Goal: Task Accomplishment & Management: Complete application form

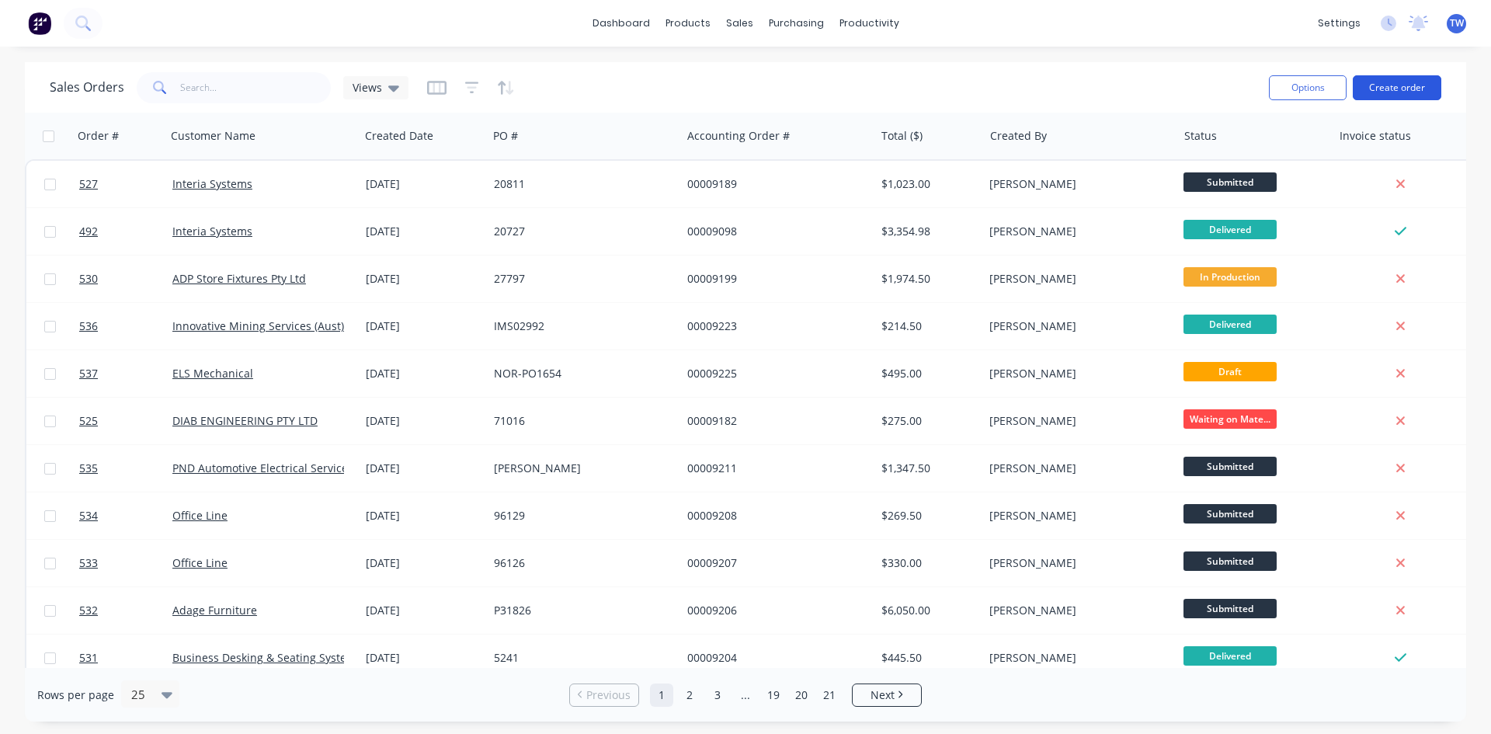
click at [1400, 80] on button "Create order" at bounding box center [1397, 87] width 89 height 25
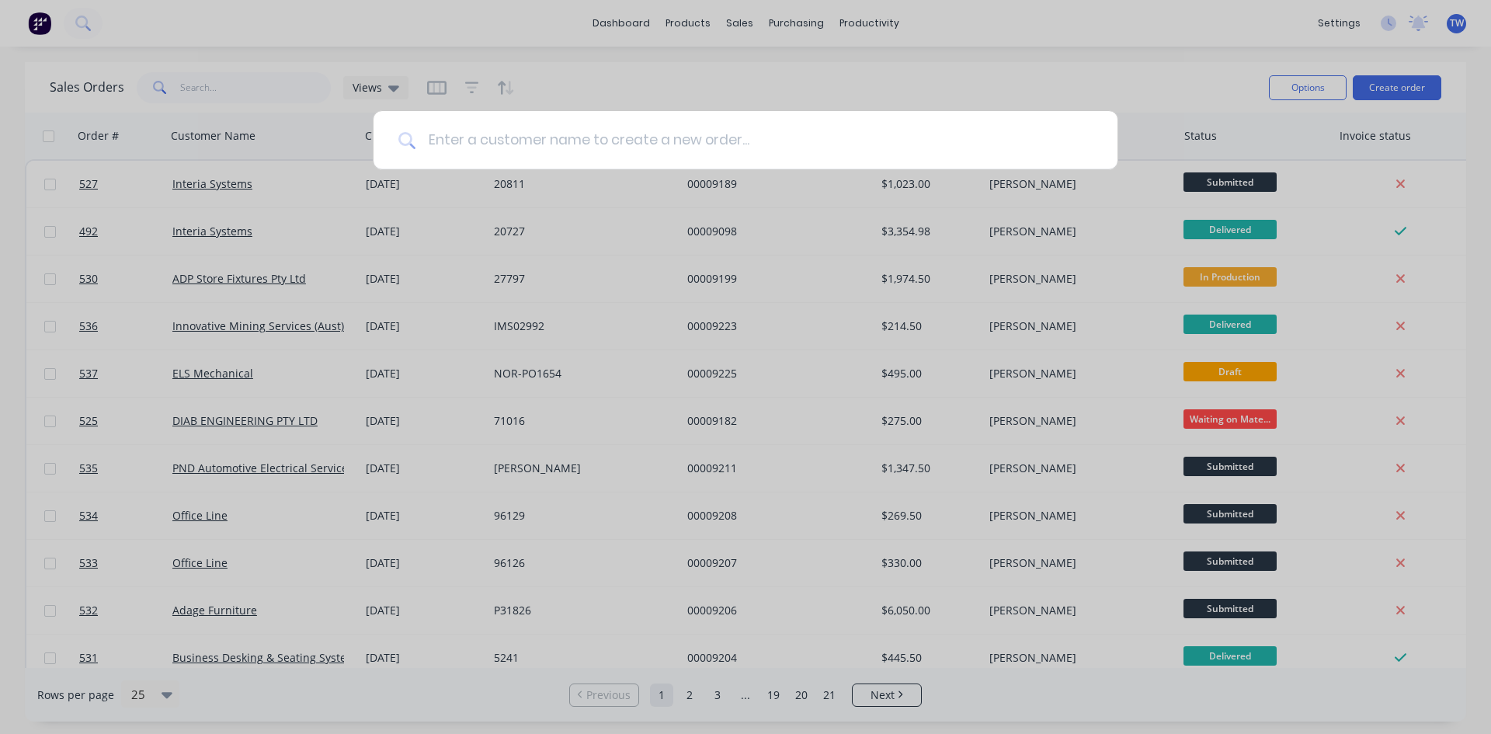
click at [474, 134] on input at bounding box center [753, 140] width 677 height 58
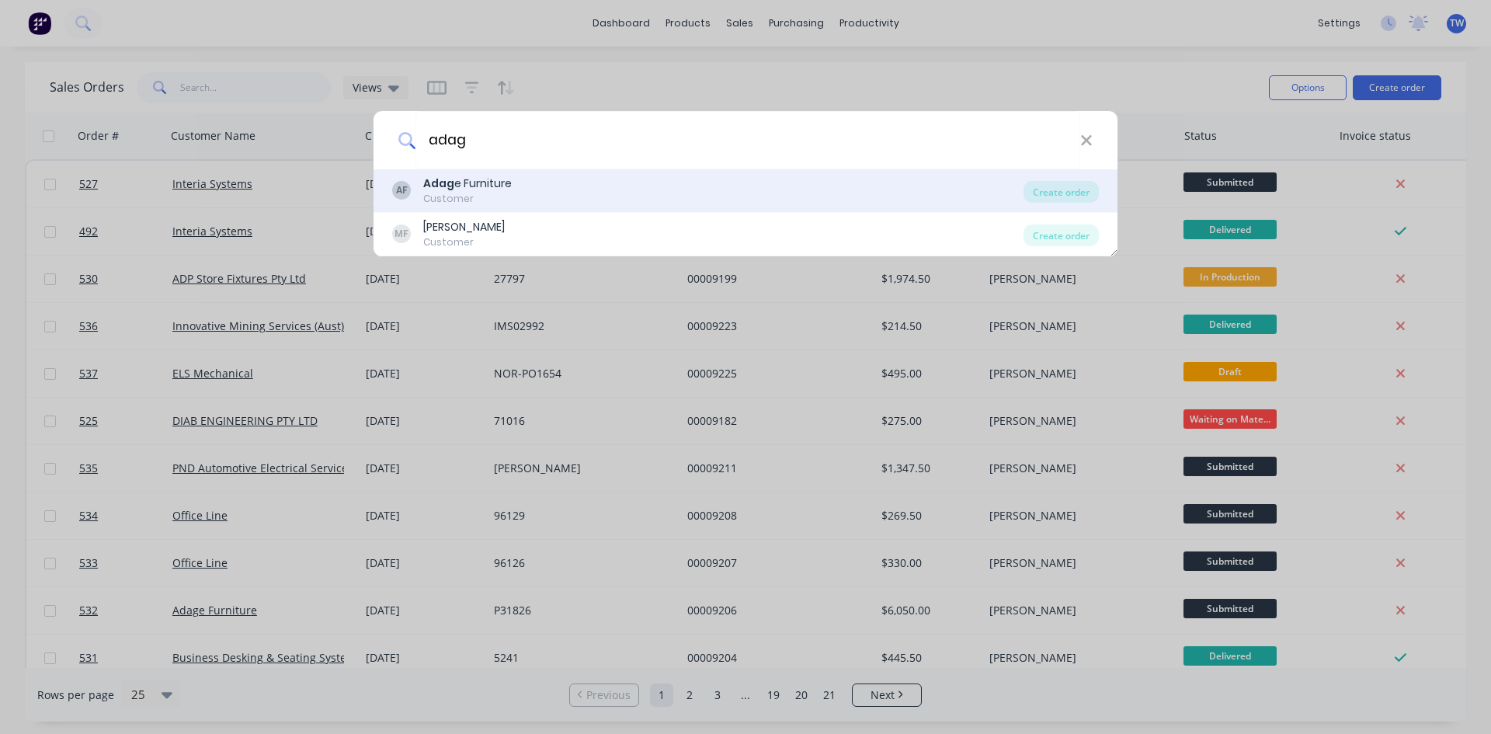
type input "adag"
click at [491, 195] on div "Customer" at bounding box center [467, 199] width 89 height 14
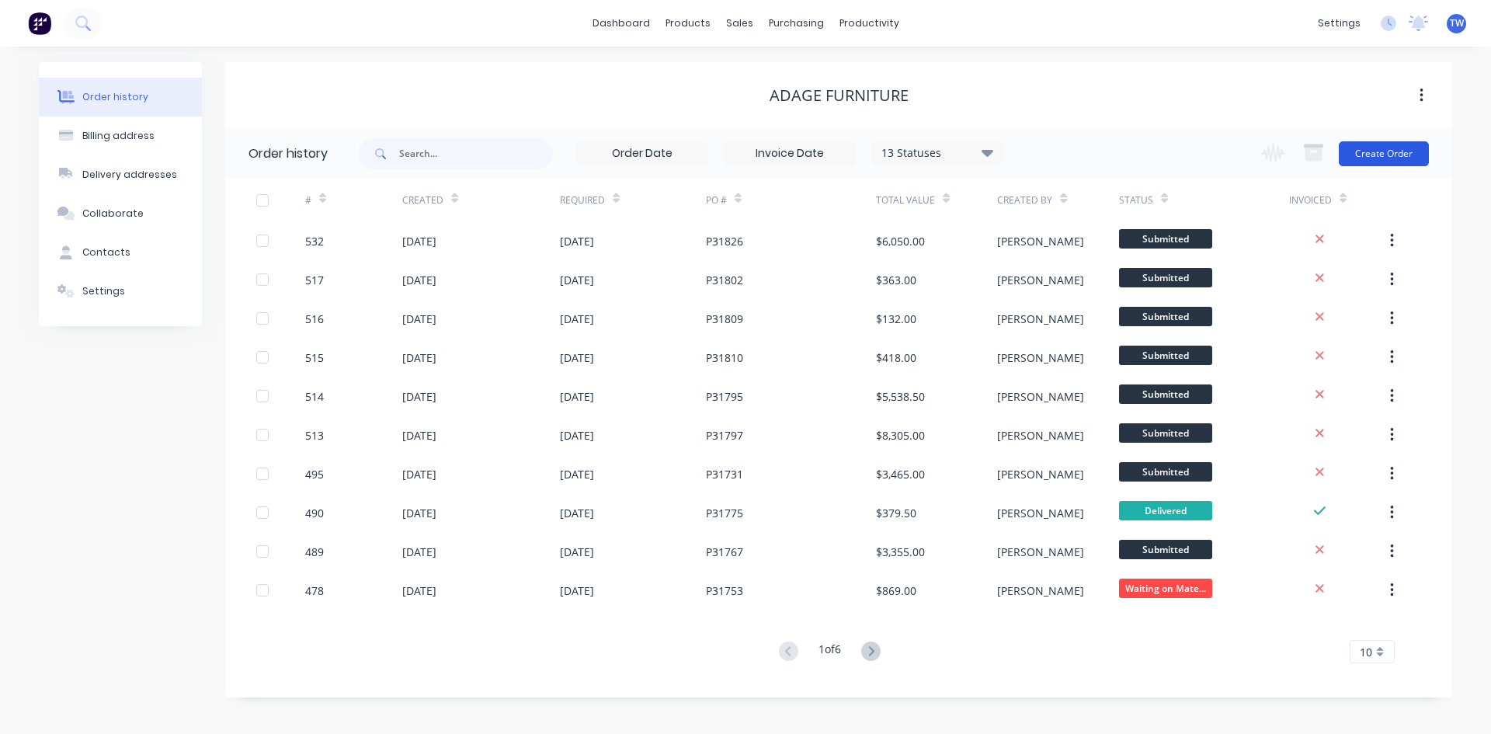
click at [1405, 157] on button "Create Order" at bounding box center [1384, 153] width 90 height 25
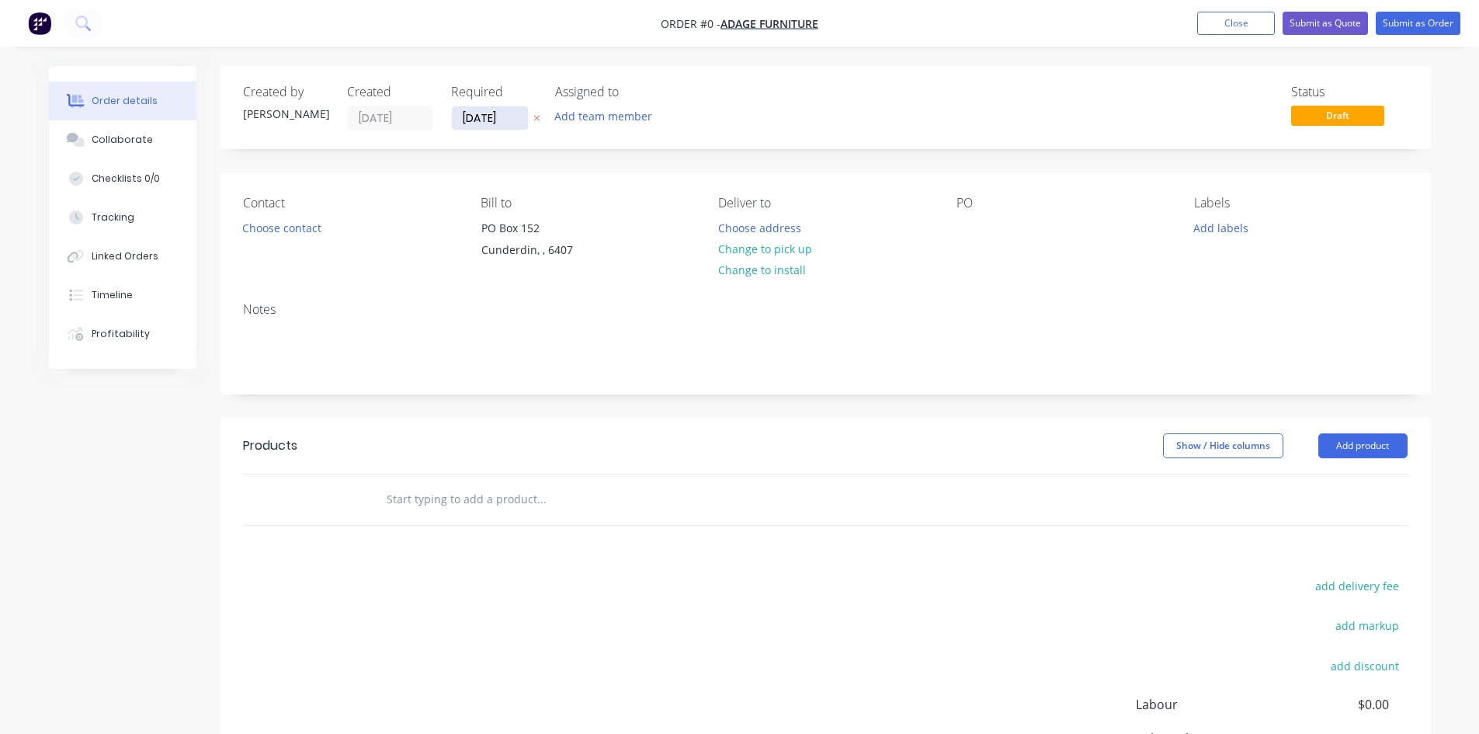
click at [495, 113] on input "[DATE]" at bounding box center [490, 117] width 76 height 23
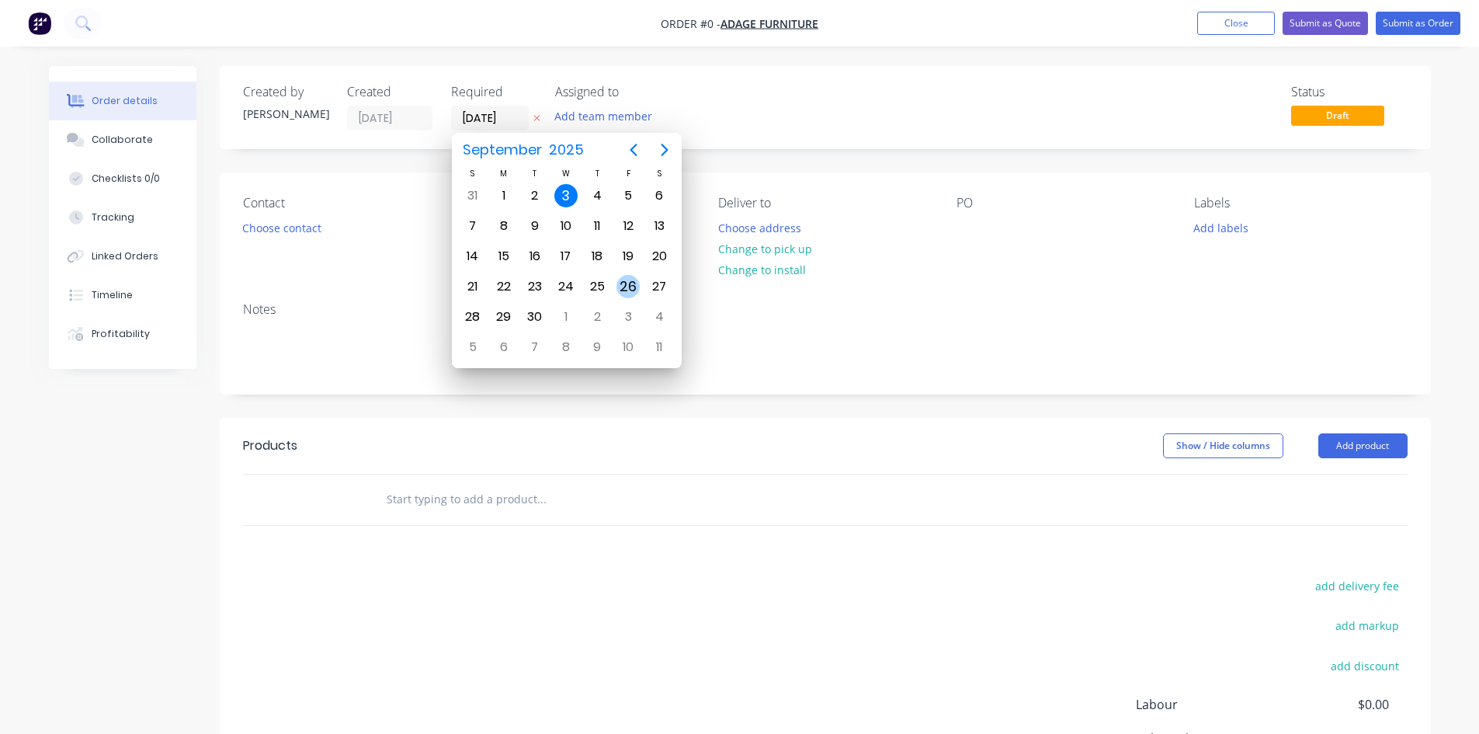
click at [639, 291] on div "26" at bounding box center [627, 286] width 23 height 23
type input "[DATE]"
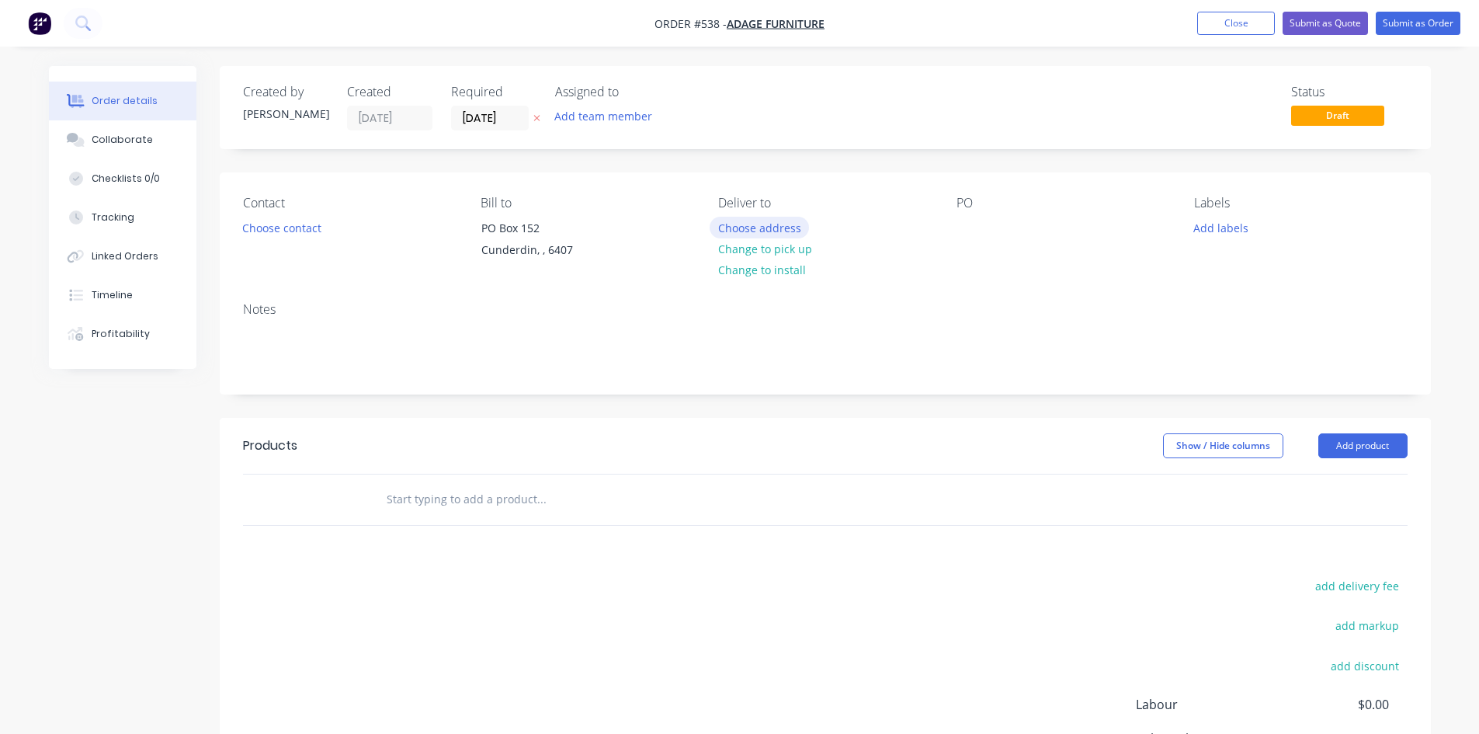
click at [756, 227] on button "Choose address" at bounding box center [759, 227] width 99 height 21
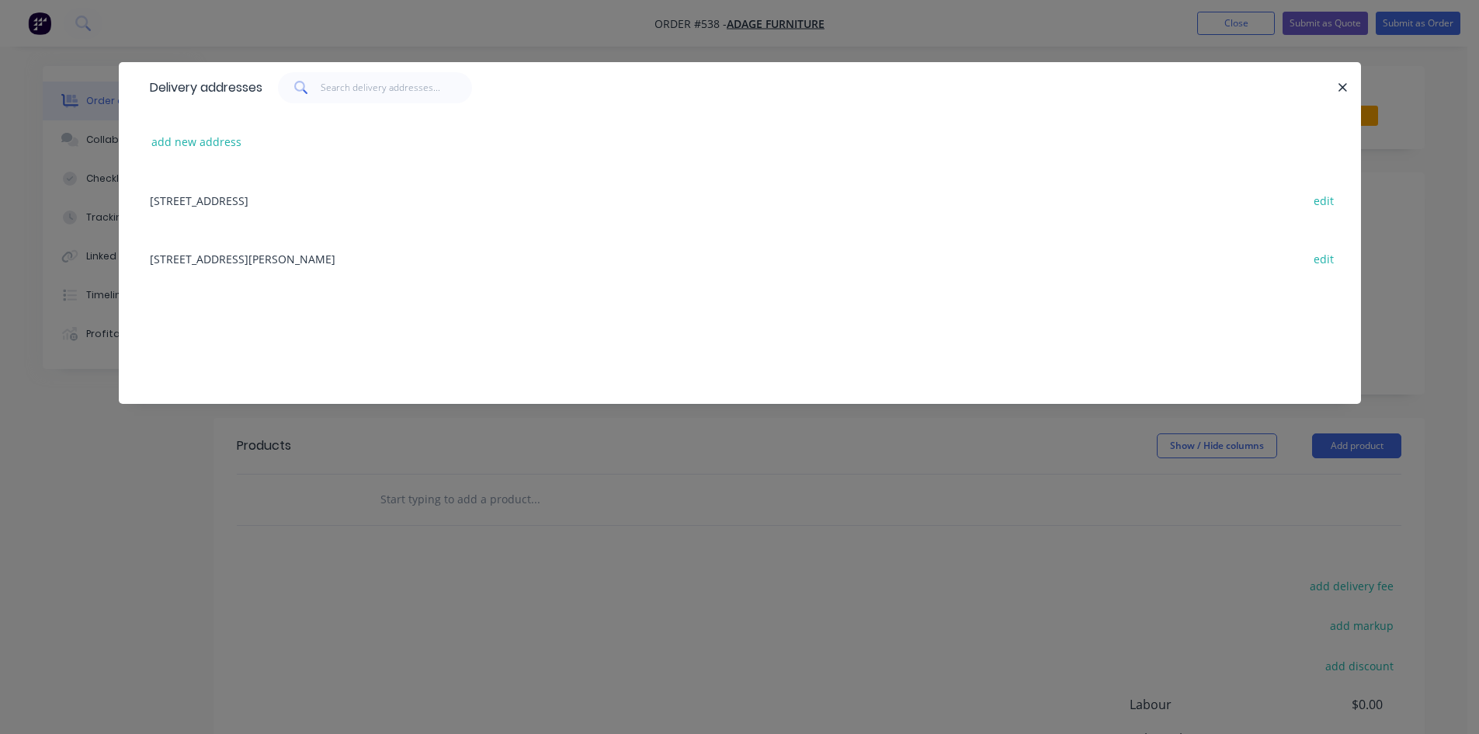
click at [259, 260] on div "[STREET_ADDRESS][PERSON_NAME] edit" at bounding box center [740, 258] width 1196 height 58
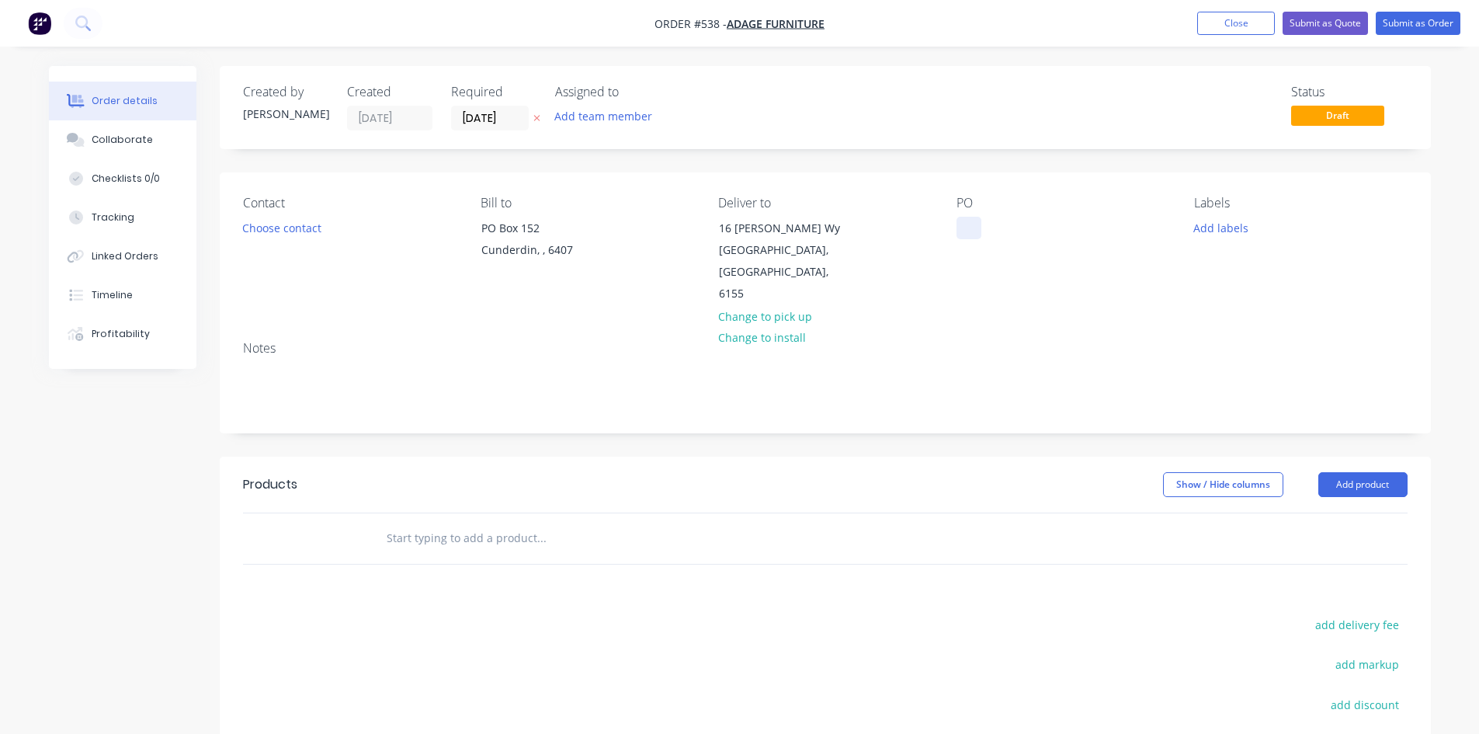
click at [977, 226] on div at bounding box center [969, 228] width 25 height 23
click at [1370, 472] on button "Add product" at bounding box center [1362, 484] width 89 height 25
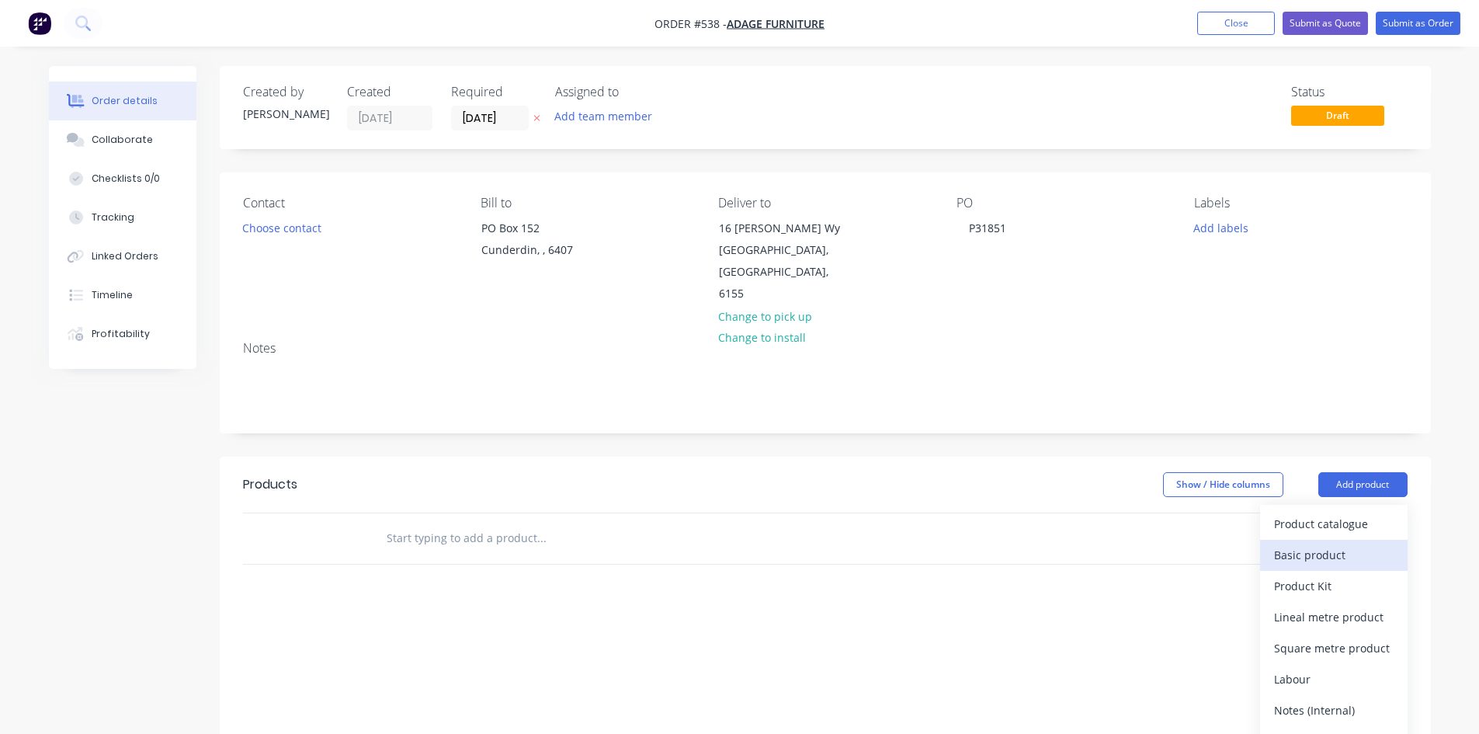
click at [1346, 544] on div "Basic product" at bounding box center [1334, 555] width 120 height 23
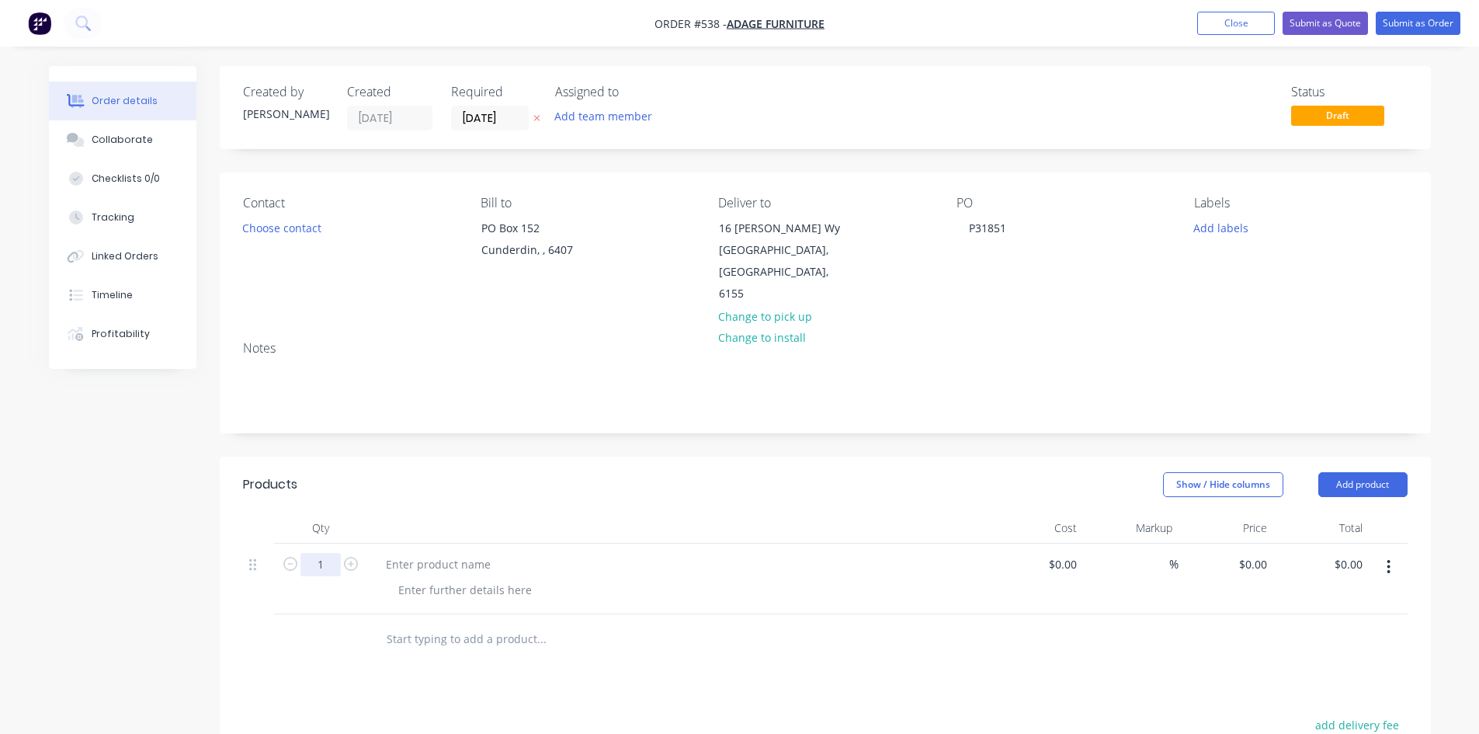
click at [332, 553] on input "1" at bounding box center [320, 564] width 40 height 23
click at [392, 553] on div at bounding box center [438, 564] width 130 height 23
click at [451, 553] on div at bounding box center [438, 564] width 130 height 23
paste div
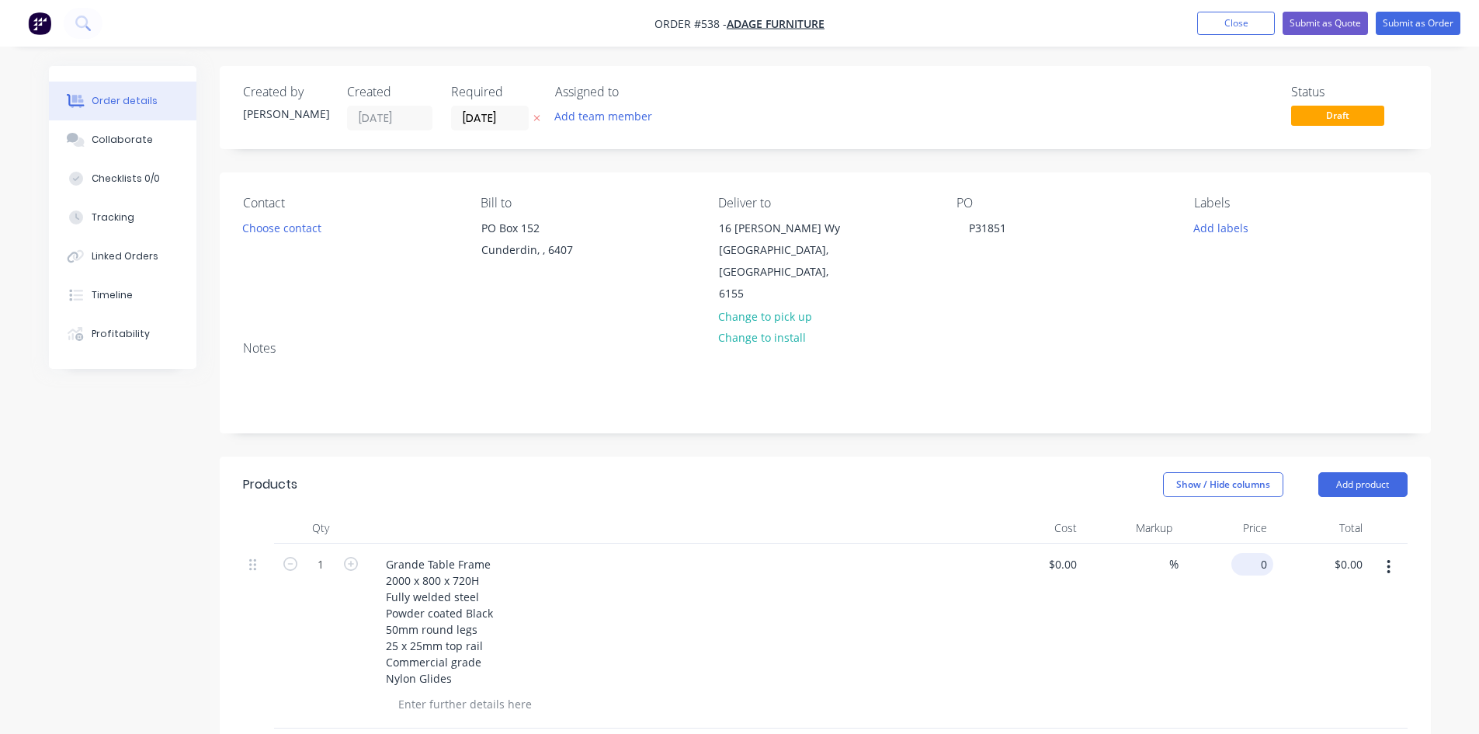
click at [1256, 553] on input "0" at bounding box center [1256, 564] width 36 height 23
type input "$175.00"
click at [1433, 19] on button "Submit as Order" at bounding box center [1418, 23] width 85 height 23
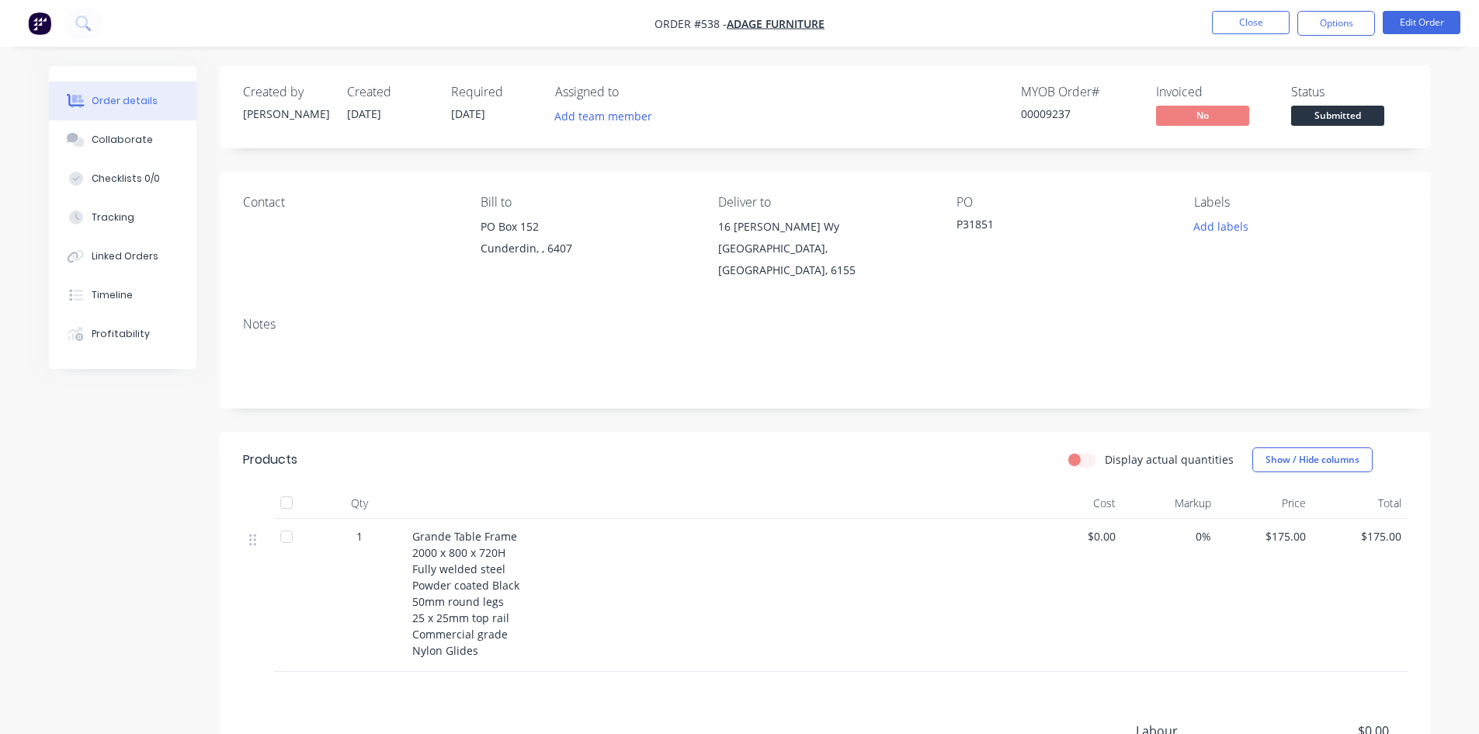
click at [1342, 23] on button "Options" at bounding box center [1336, 23] width 78 height 25
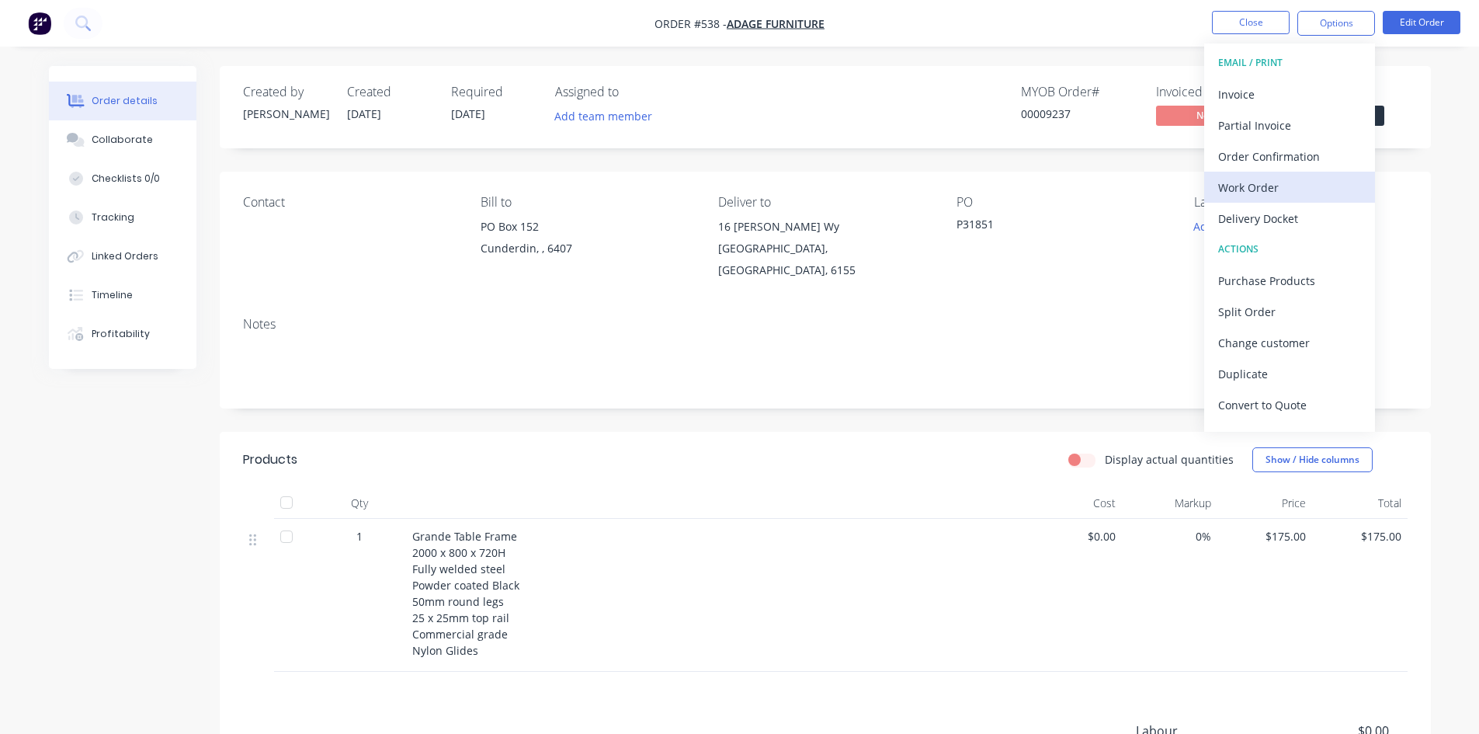
click at [1263, 189] on div "Work Order" at bounding box center [1289, 187] width 143 height 23
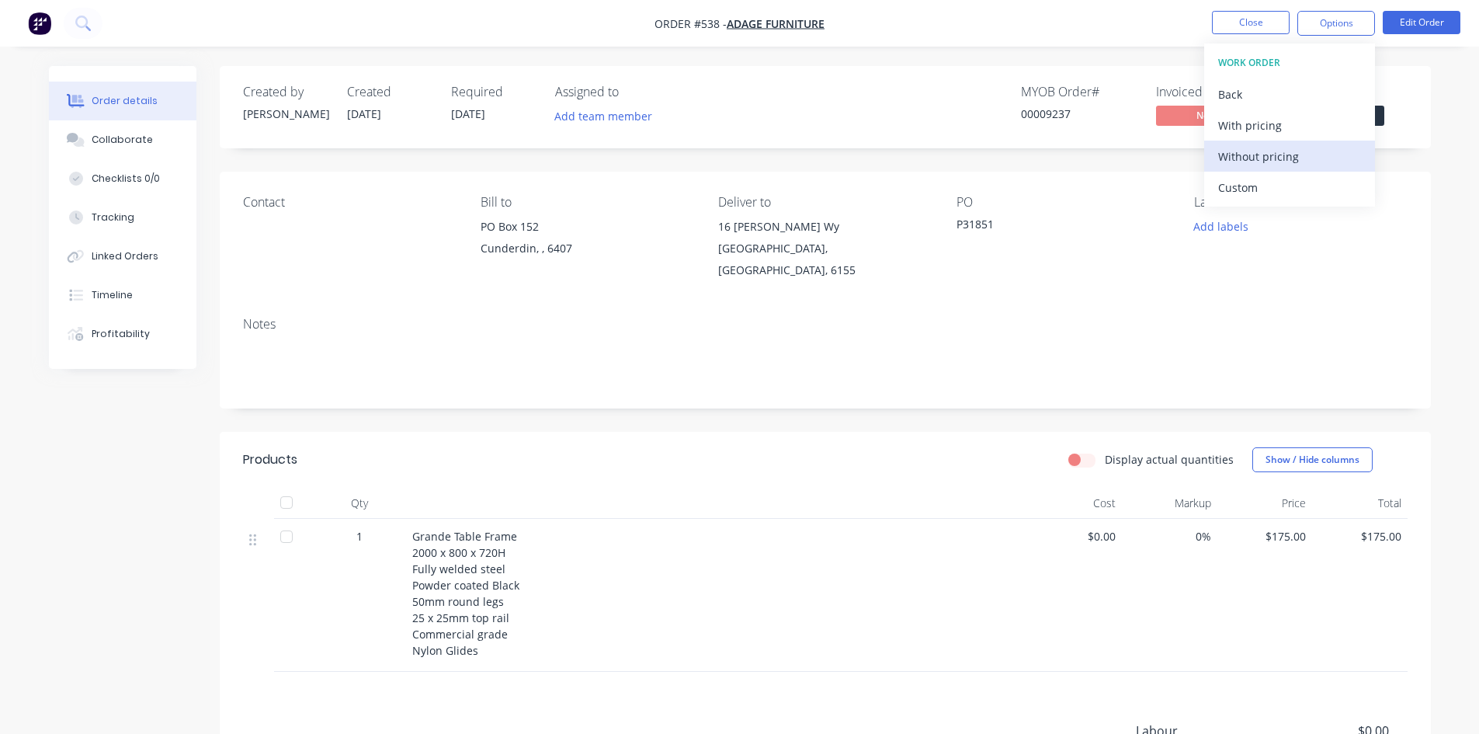
click at [1297, 159] on div "Without pricing" at bounding box center [1289, 156] width 143 height 23
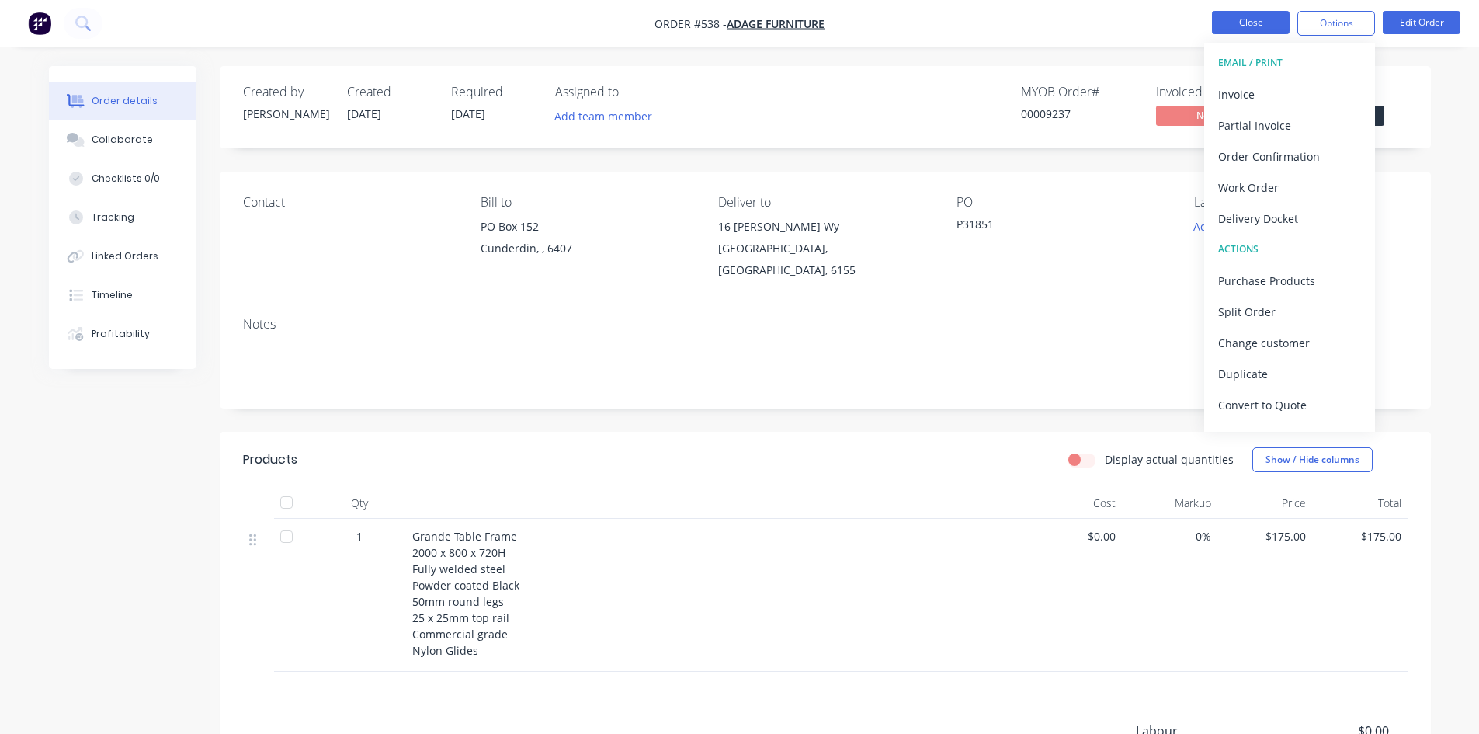
click at [1265, 23] on button "Close" at bounding box center [1251, 22] width 78 height 23
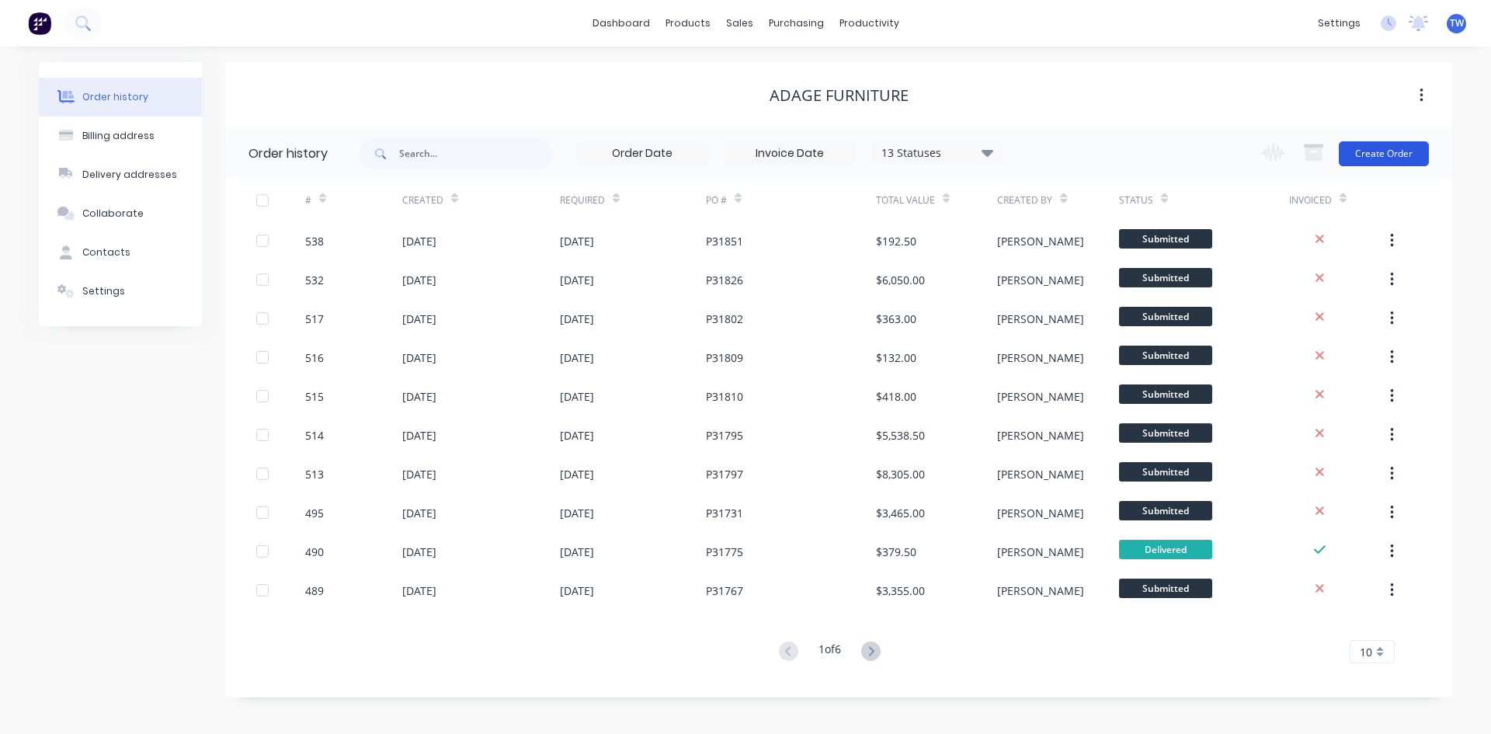
click at [1381, 153] on button "Create Order" at bounding box center [1384, 153] width 90 height 25
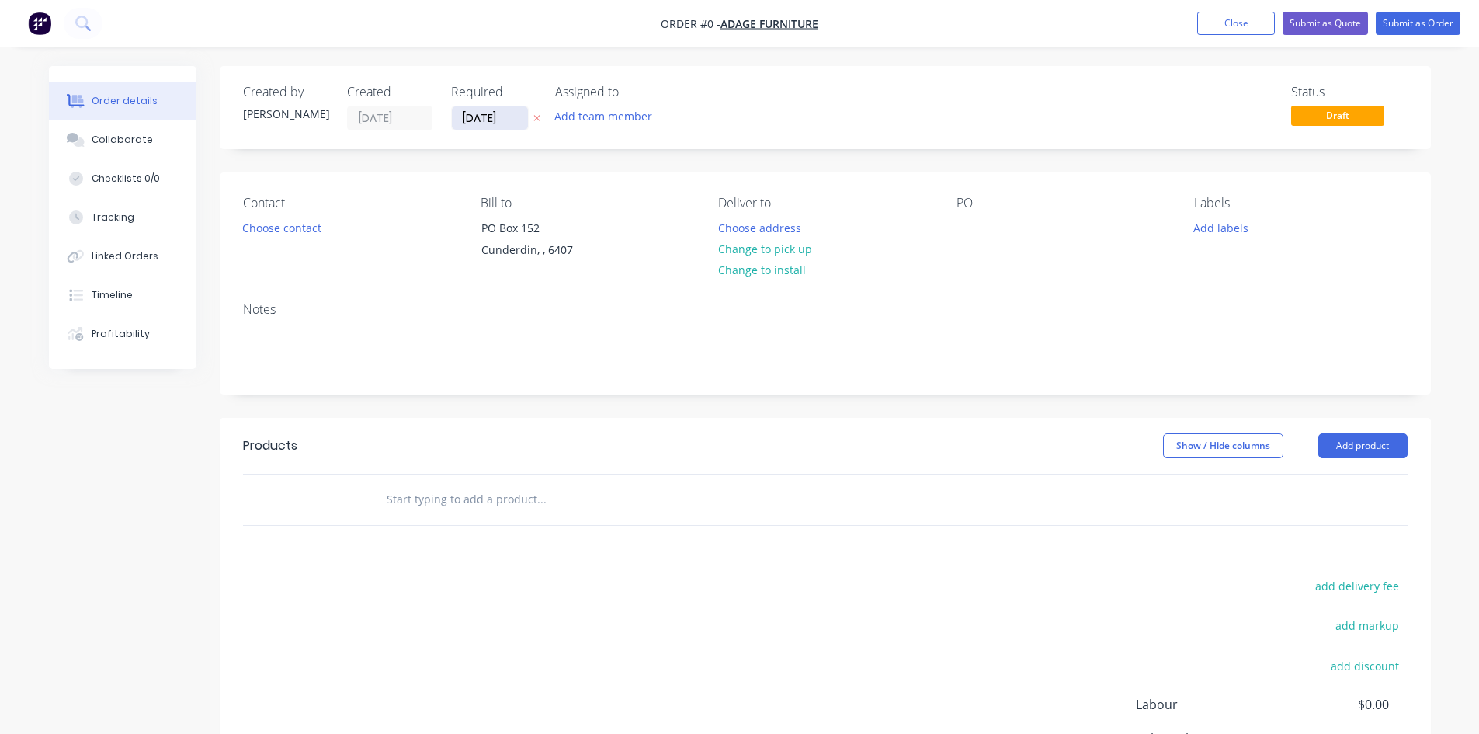
click at [513, 115] on input "[DATE]" at bounding box center [490, 117] width 76 height 23
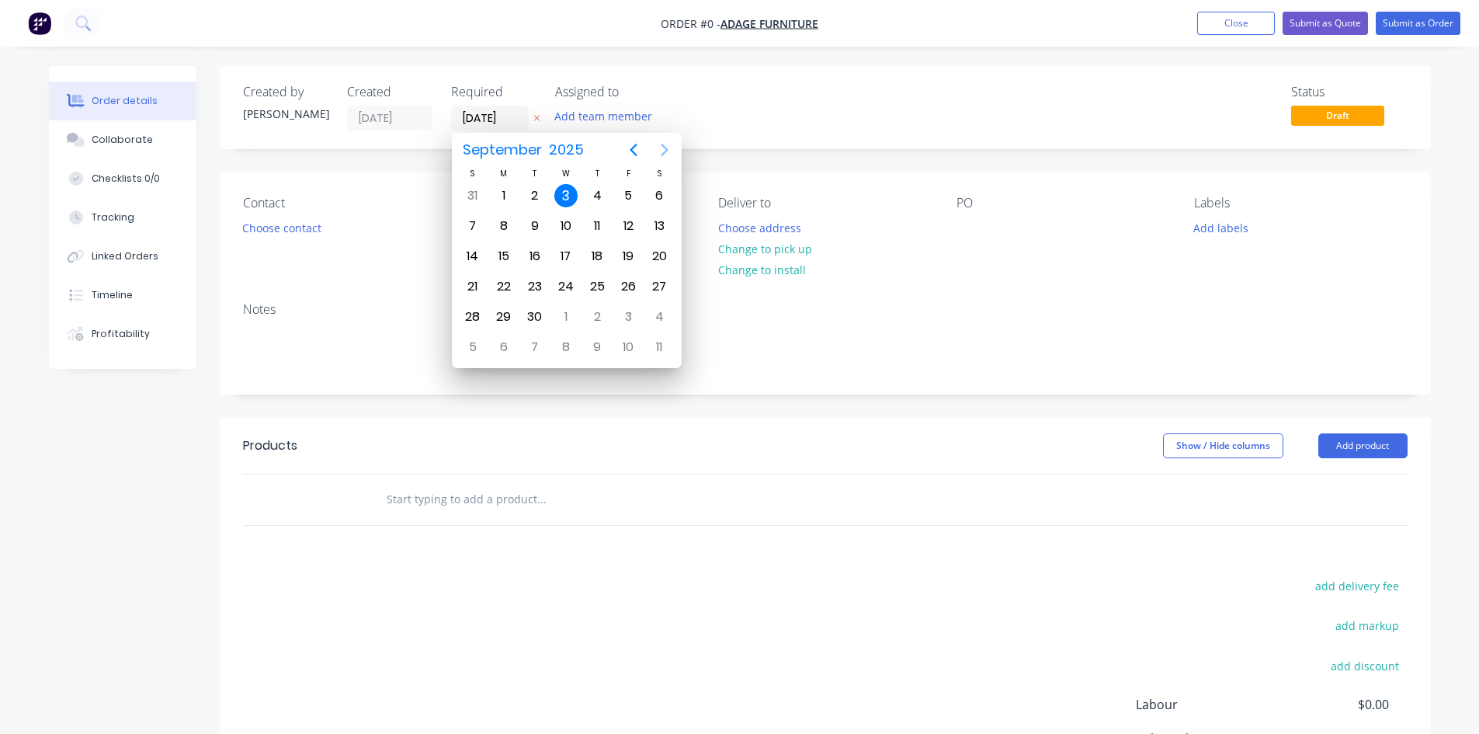
click at [664, 148] on icon "Next page" at bounding box center [664, 150] width 7 height 12
click at [630, 287] on div "24" at bounding box center [627, 286] width 23 height 23
type input "[DATE]"
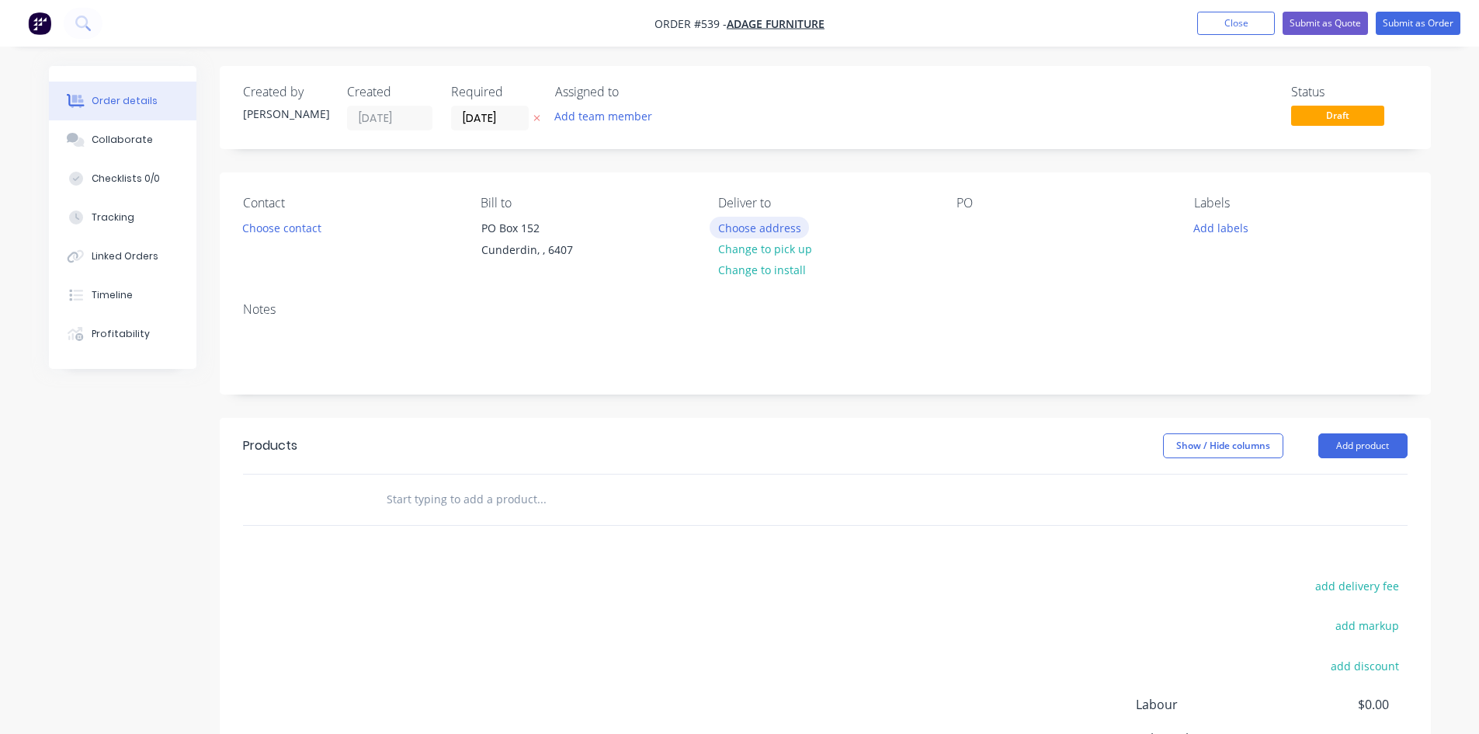
click at [741, 226] on button "Choose address" at bounding box center [759, 227] width 99 height 21
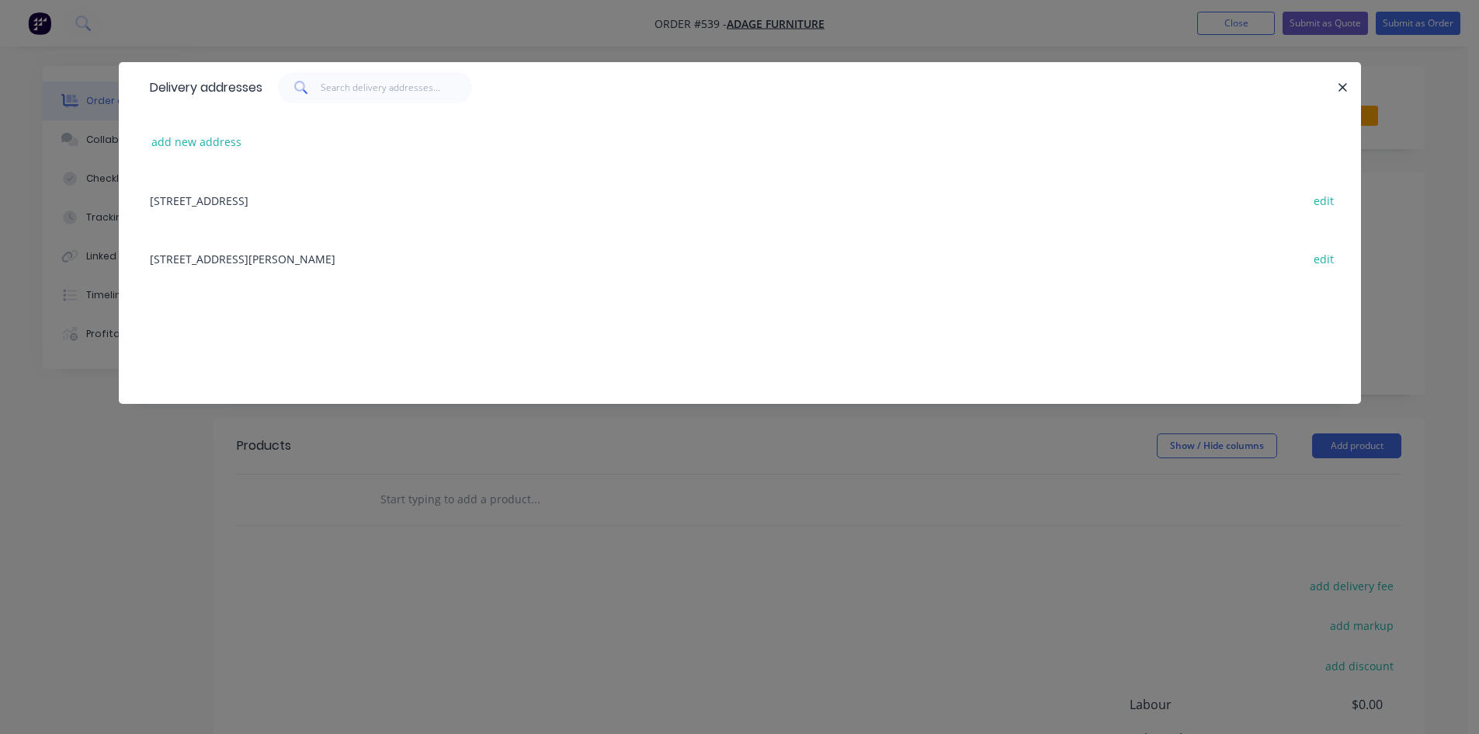
click at [268, 253] on div "[STREET_ADDRESS][PERSON_NAME] edit" at bounding box center [740, 258] width 1196 height 58
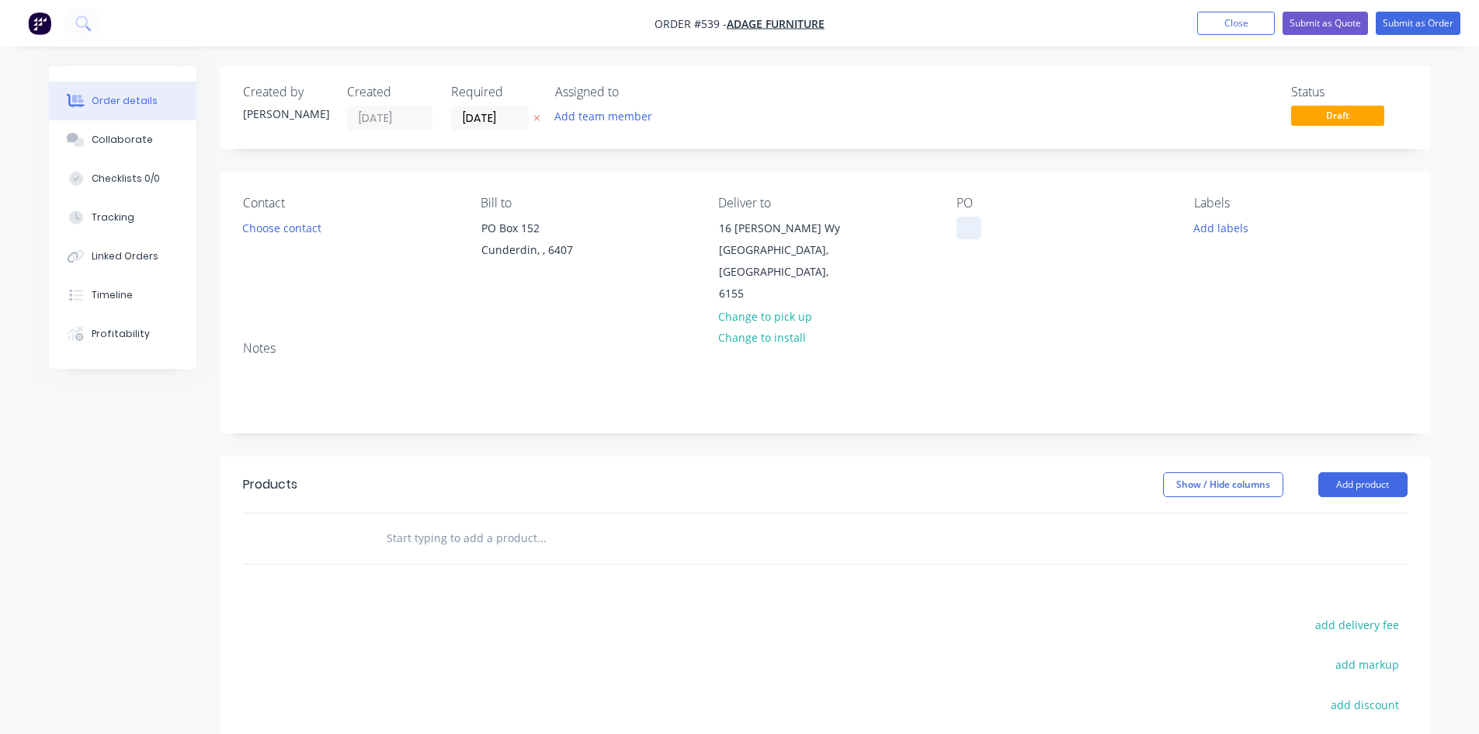
click at [962, 221] on div at bounding box center [969, 228] width 25 height 23
click at [1345, 472] on button "Add product" at bounding box center [1362, 484] width 89 height 25
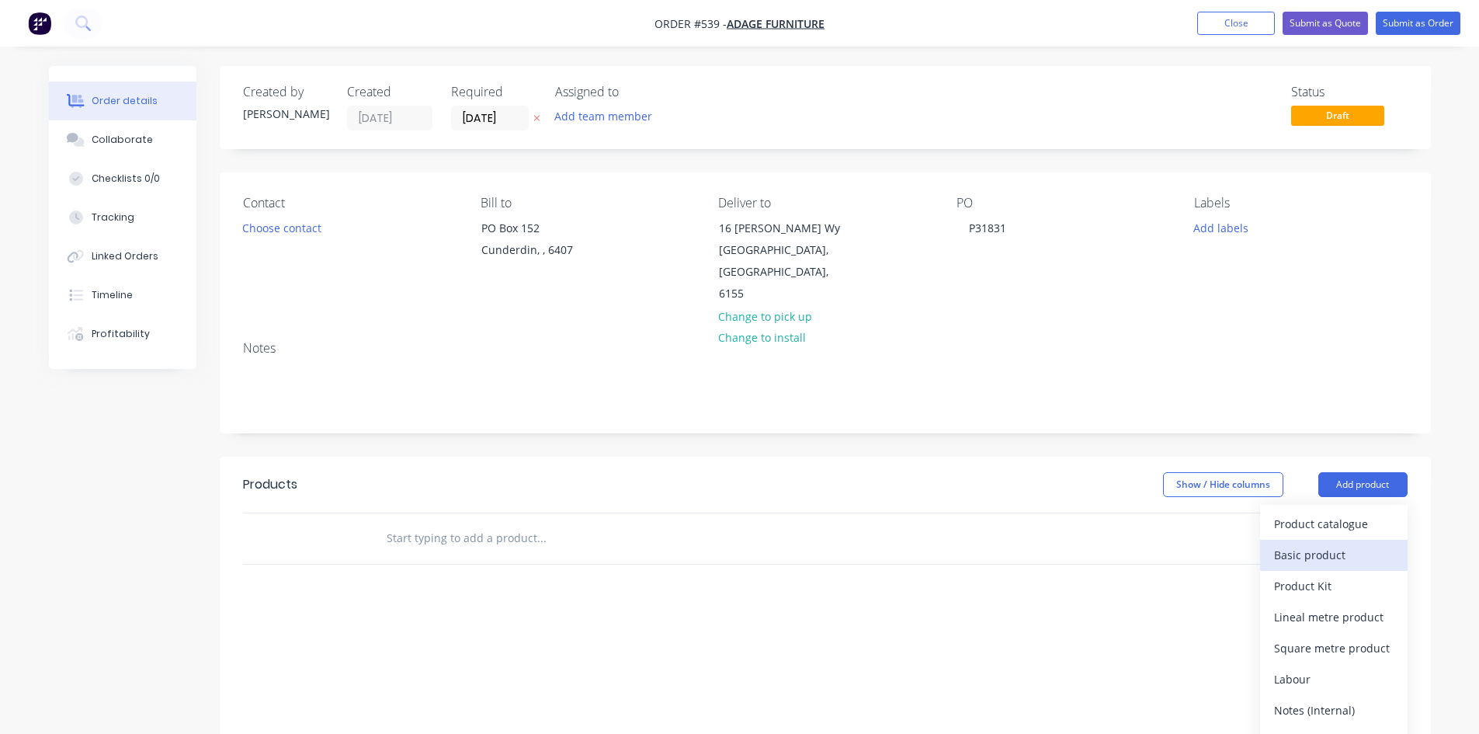
click at [1335, 544] on div "Basic product" at bounding box center [1334, 555] width 120 height 23
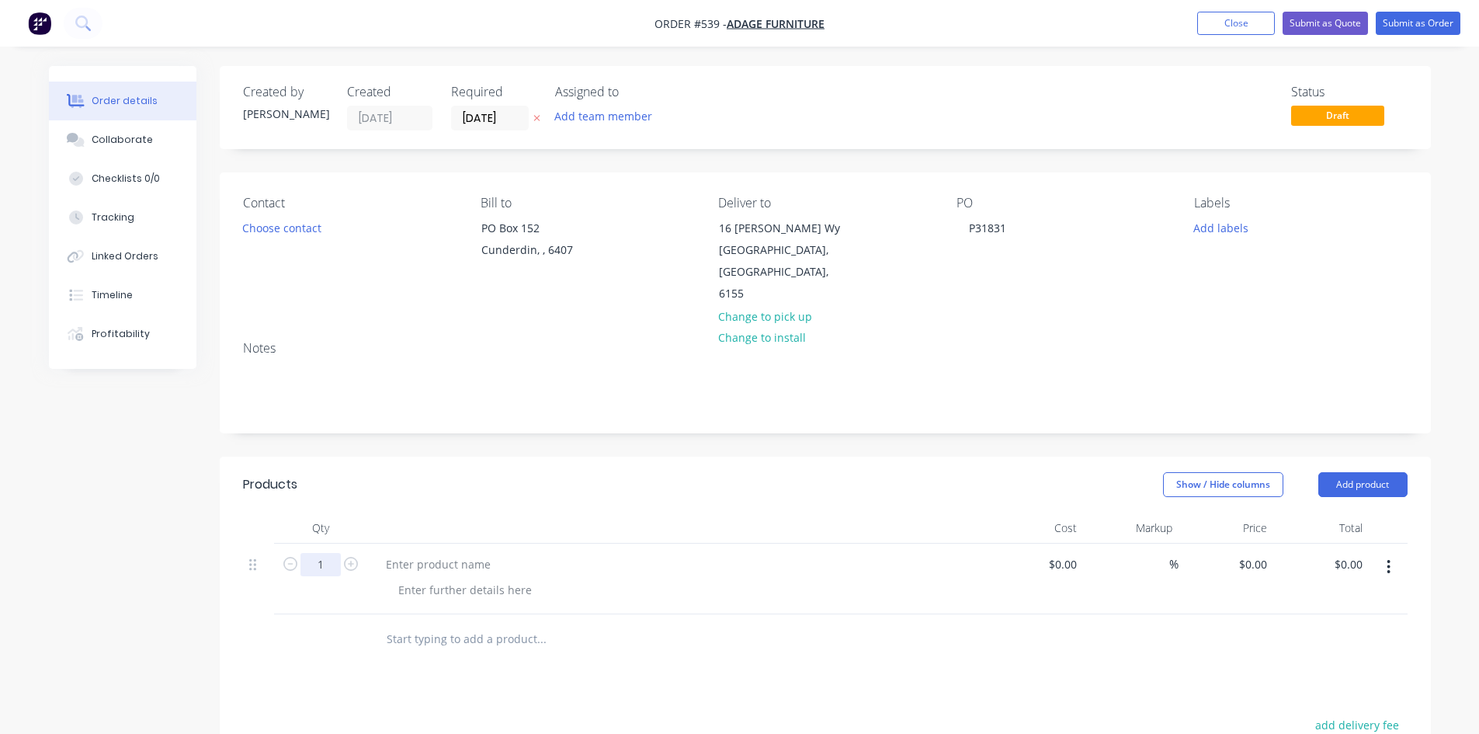
click at [318, 553] on input "1" at bounding box center [320, 564] width 40 height 23
type input "3"
click at [469, 553] on div at bounding box center [438, 564] width 130 height 23
click at [415, 553] on div at bounding box center [438, 564] width 130 height 23
paste div
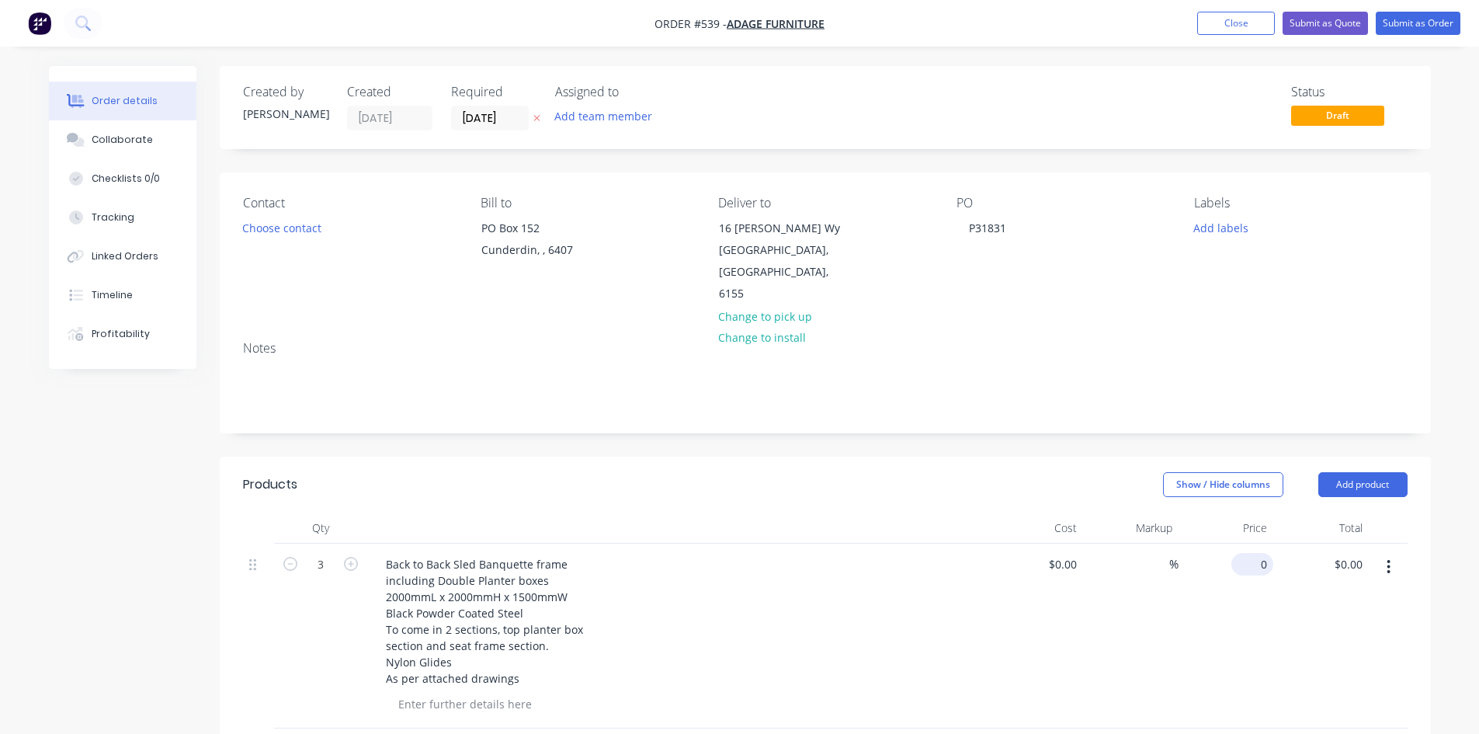
click at [1265, 553] on input "0" at bounding box center [1256, 564] width 36 height 23
type input "$2,400.00"
type input "$7,200.00"
click at [1408, 24] on button "Submit as Order" at bounding box center [1418, 23] width 85 height 23
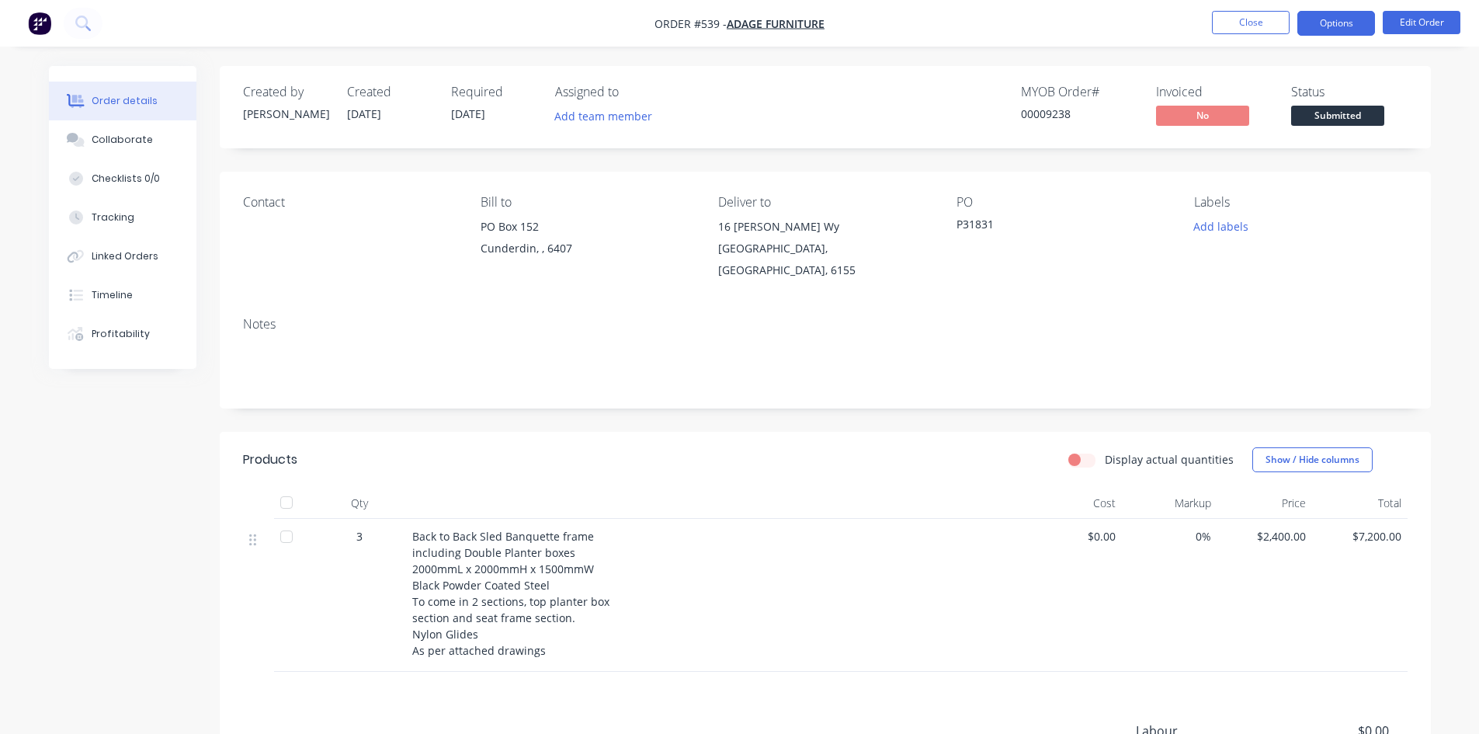
click at [1355, 24] on button "Options" at bounding box center [1336, 23] width 78 height 25
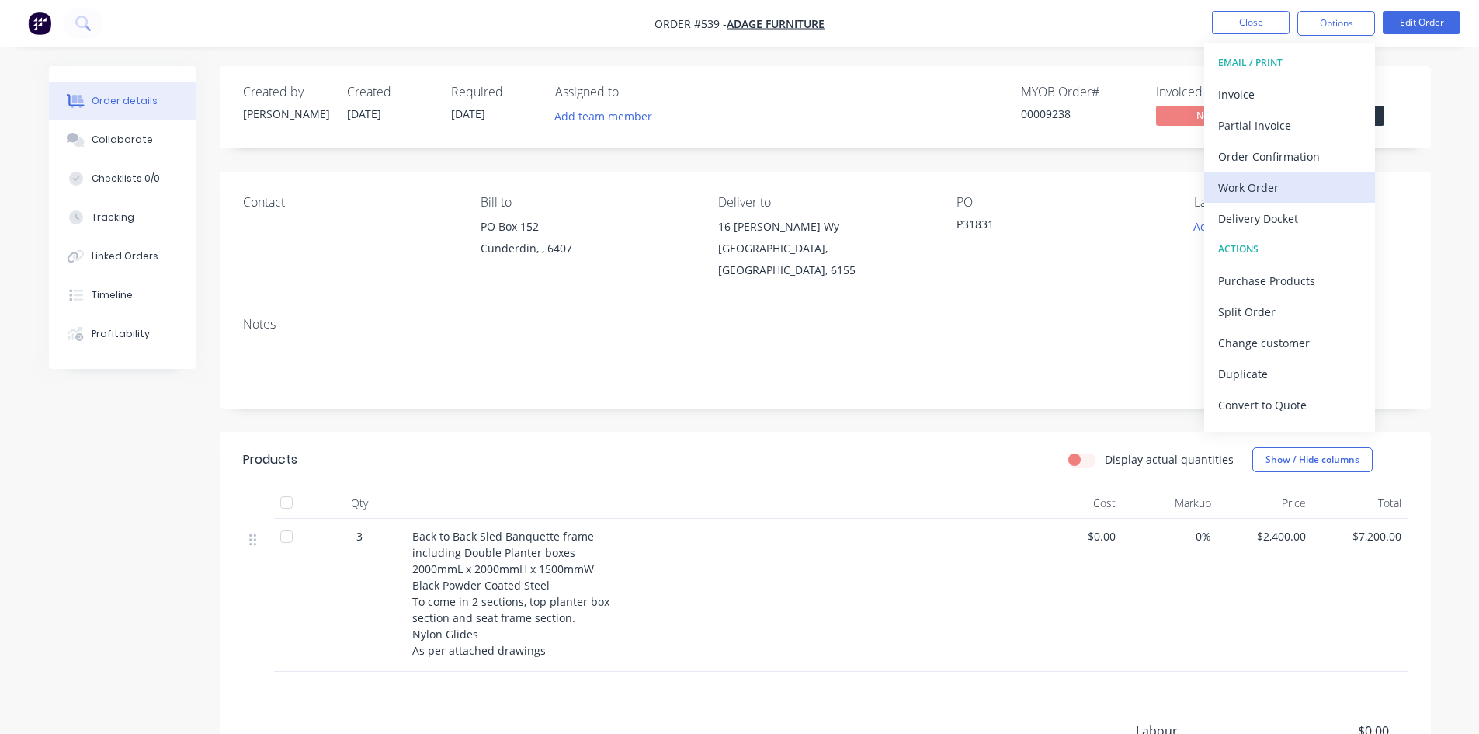
click at [1266, 188] on div "Work Order" at bounding box center [1289, 187] width 143 height 23
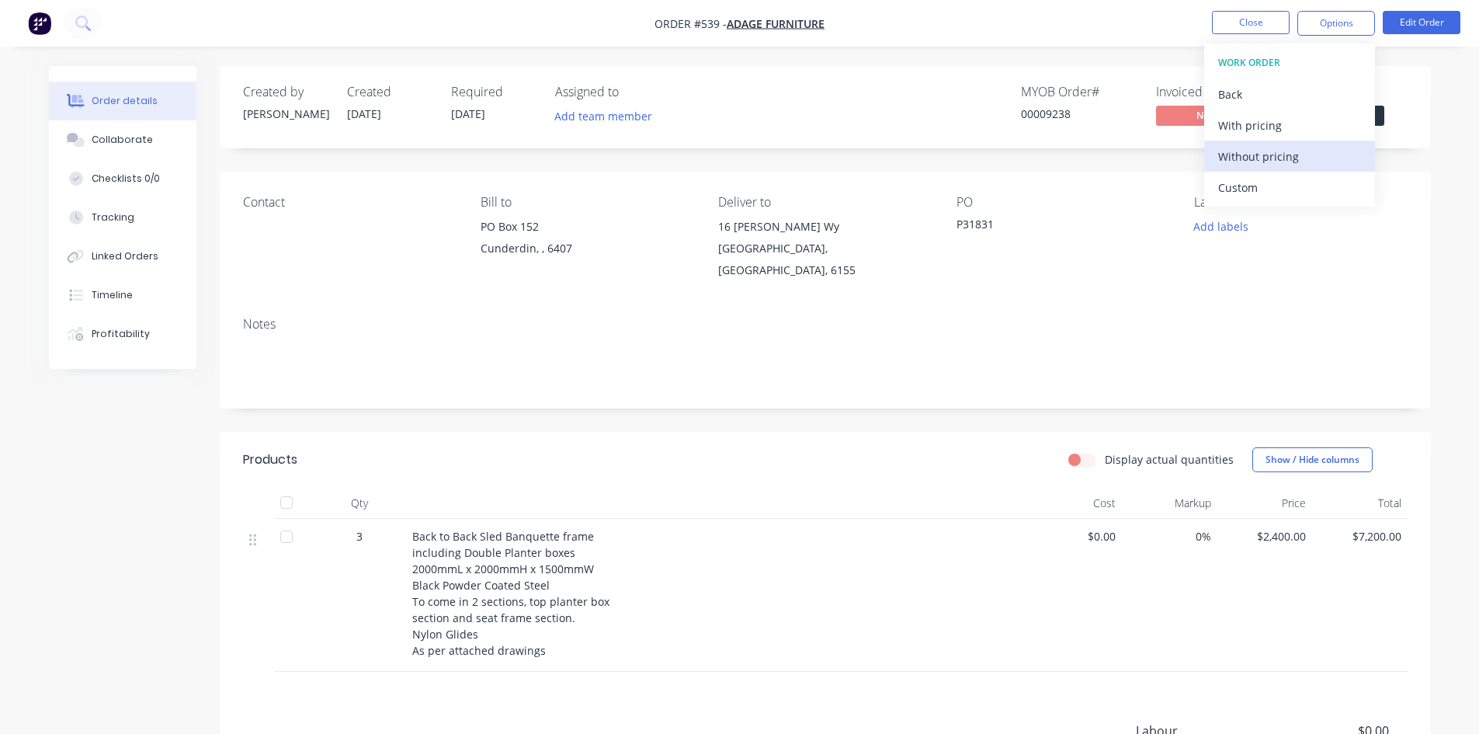
click at [1275, 160] on div "Without pricing" at bounding box center [1289, 156] width 143 height 23
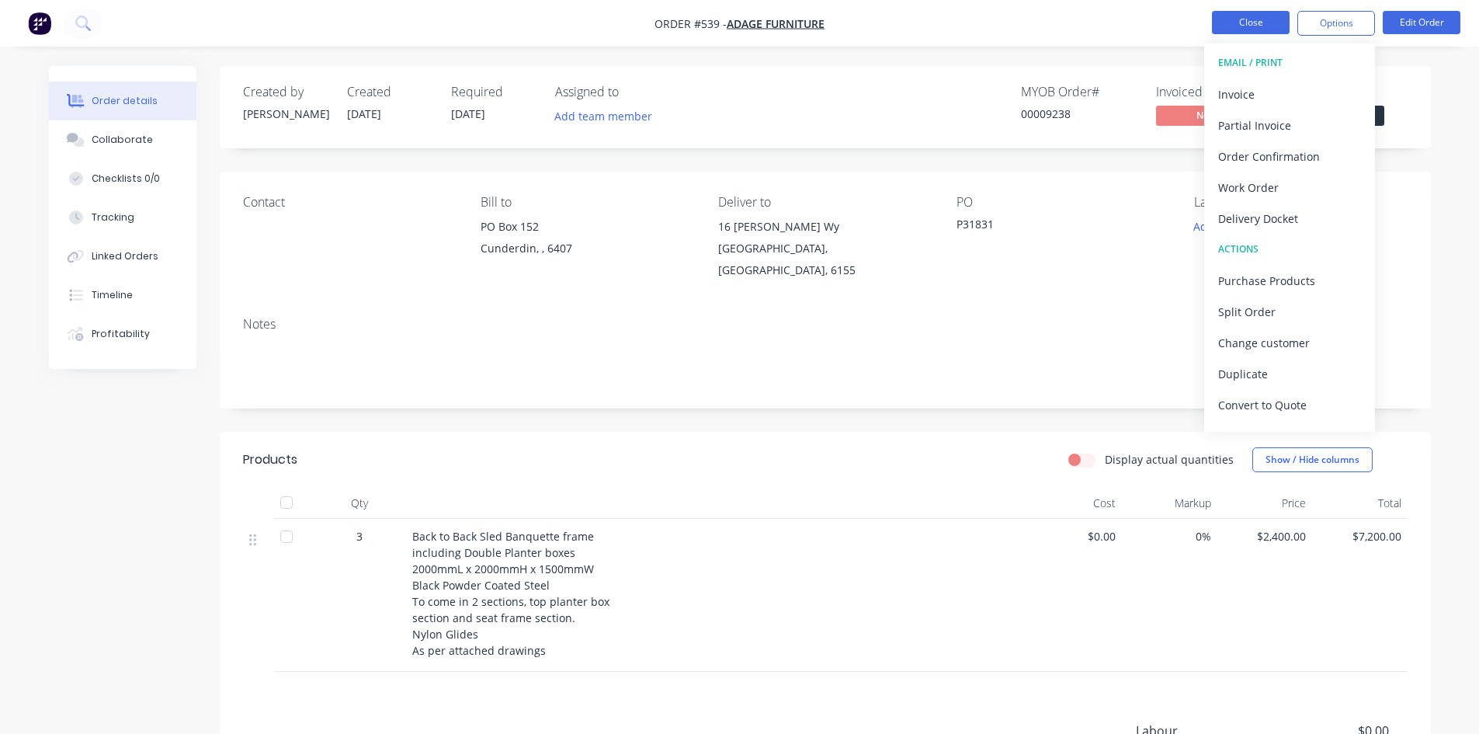
click at [1222, 23] on button "Close" at bounding box center [1251, 22] width 78 height 23
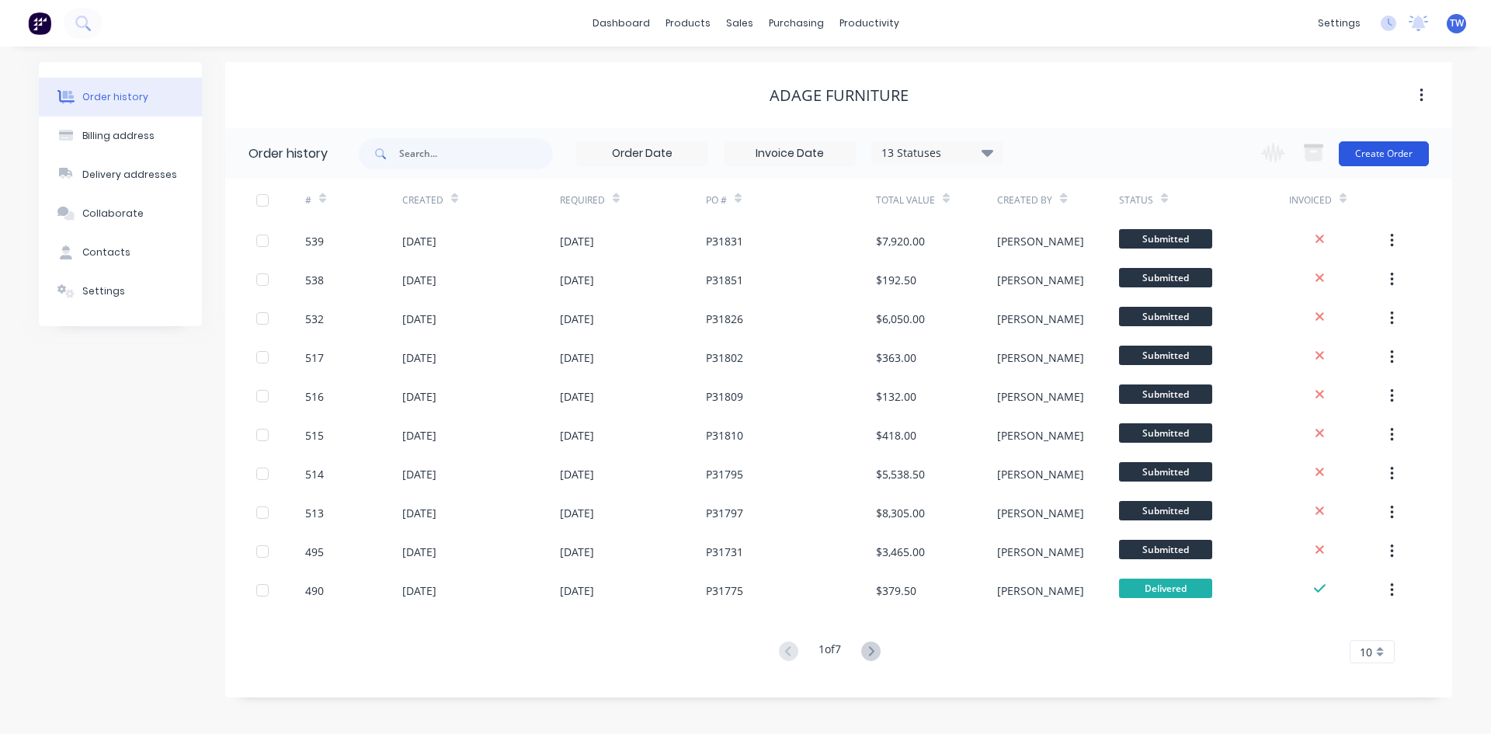
click at [1362, 150] on button "Create Order" at bounding box center [1384, 153] width 90 height 25
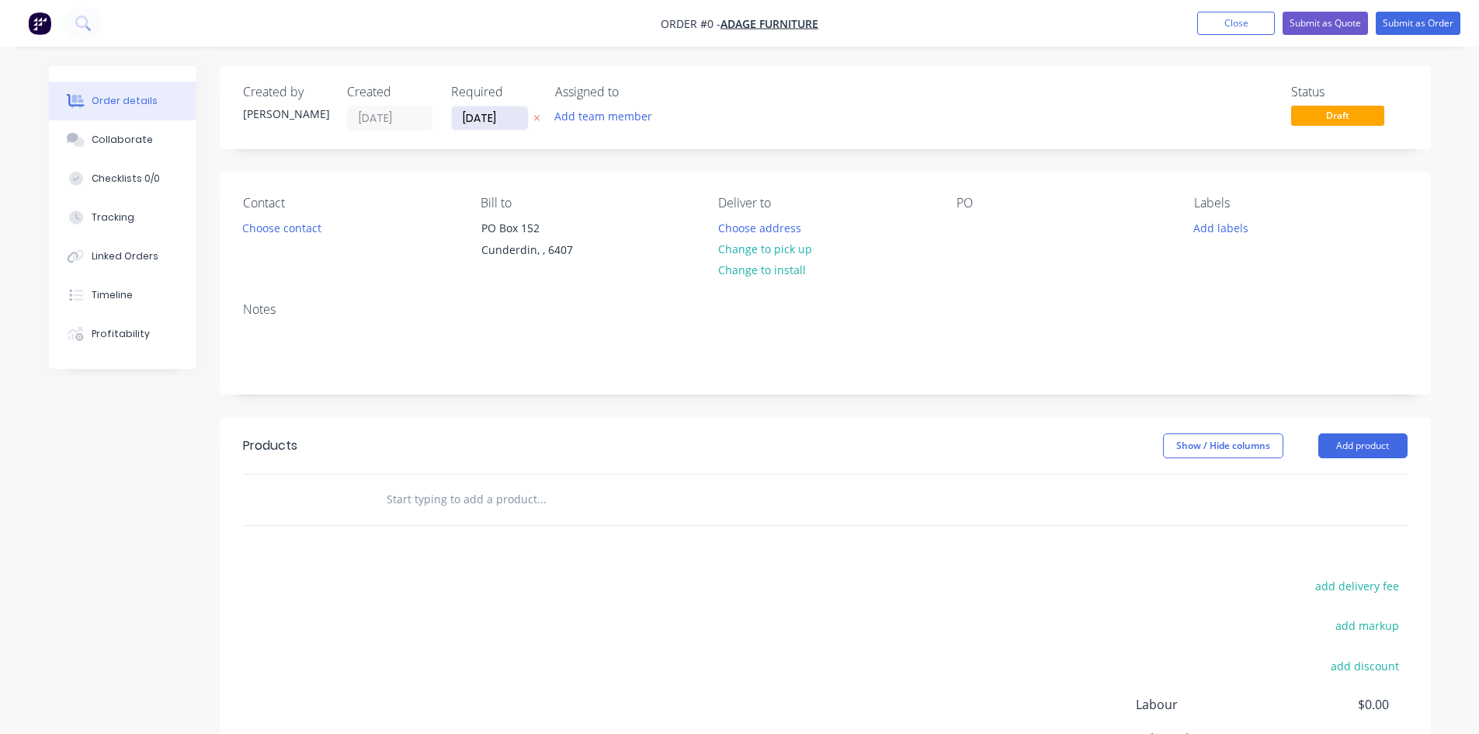
click at [481, 120] on input "[DATE]" at bounding box center [490, 117] width 76 height 23
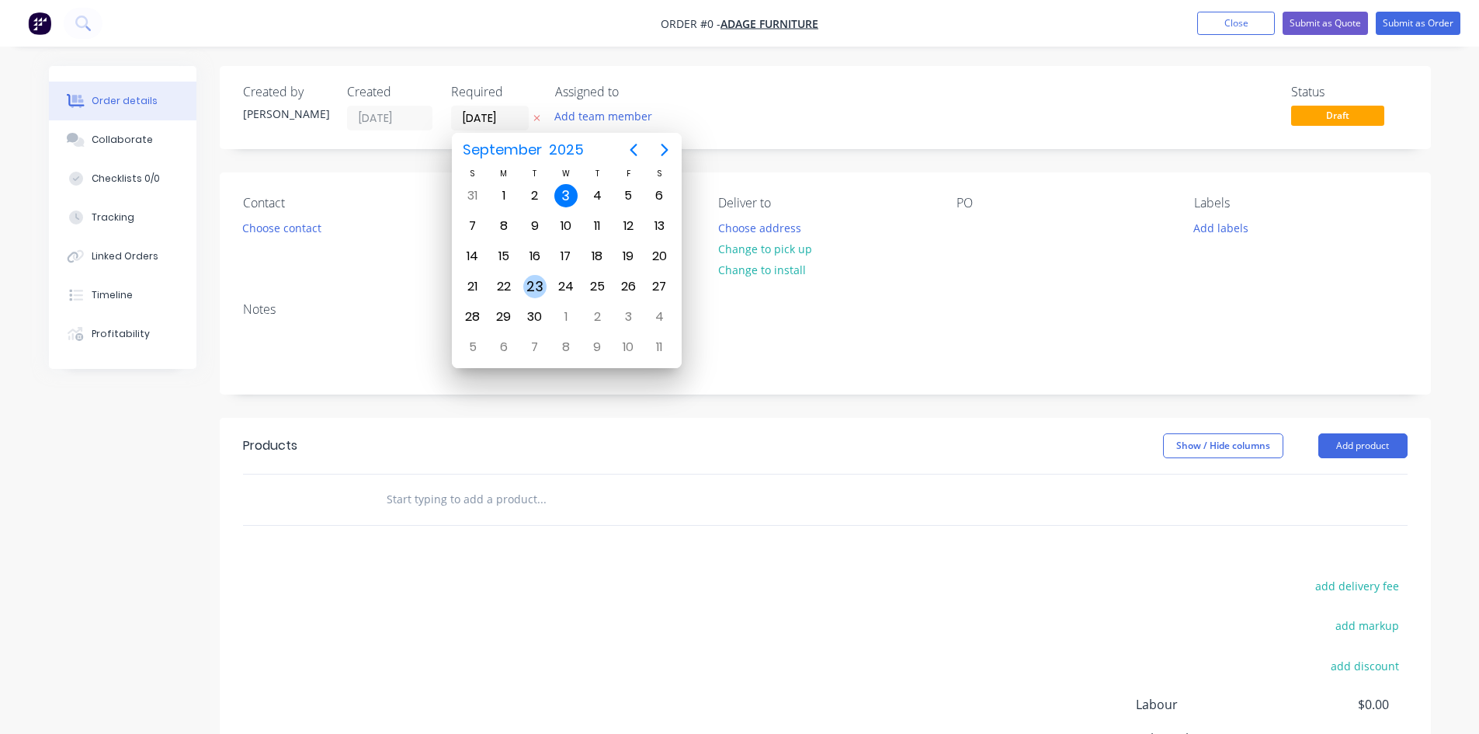
click at [543, 284] on div "23" at bounding box center [534, 286] width 23 height 23
type input "[DATE]"
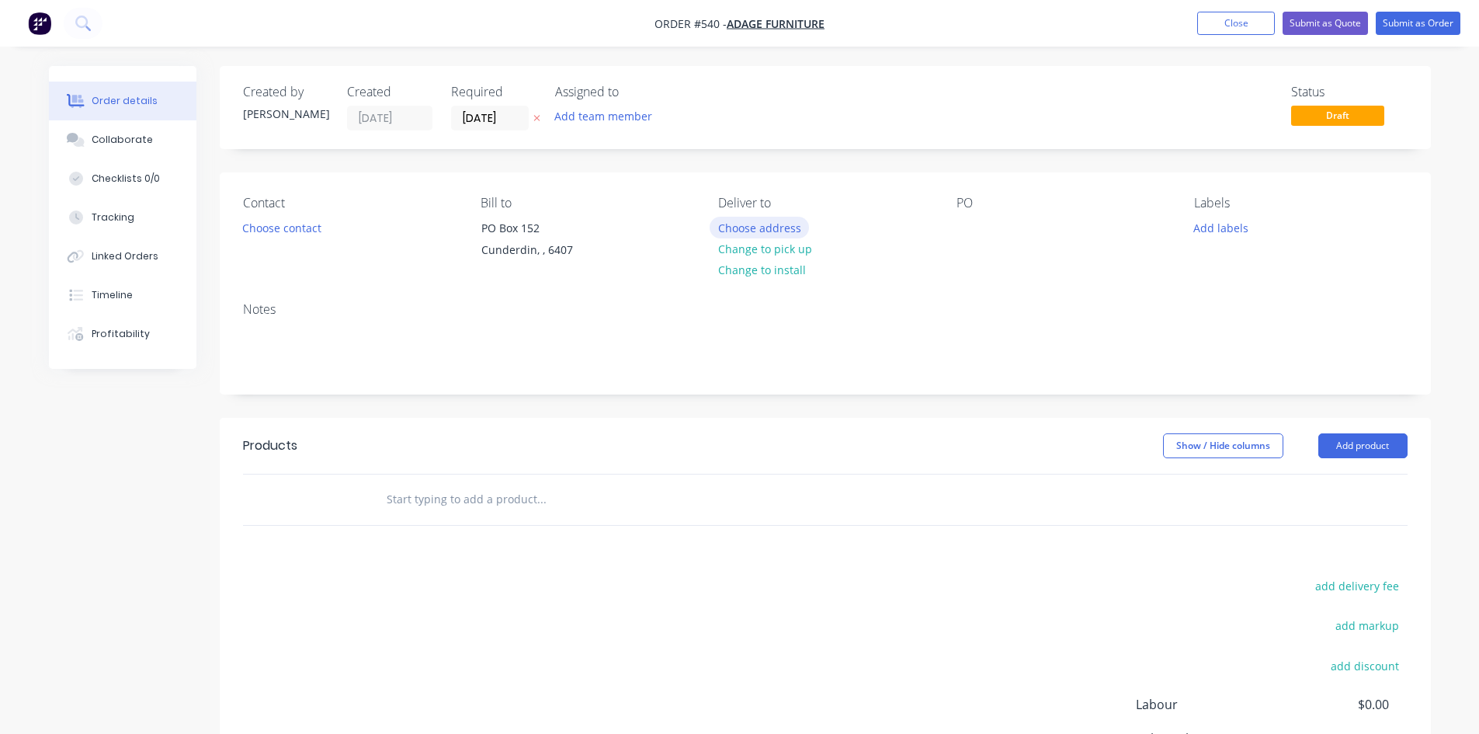
click at [779, 223] on button "Choose address" at bounding box center [759, 227] width 99 height 21
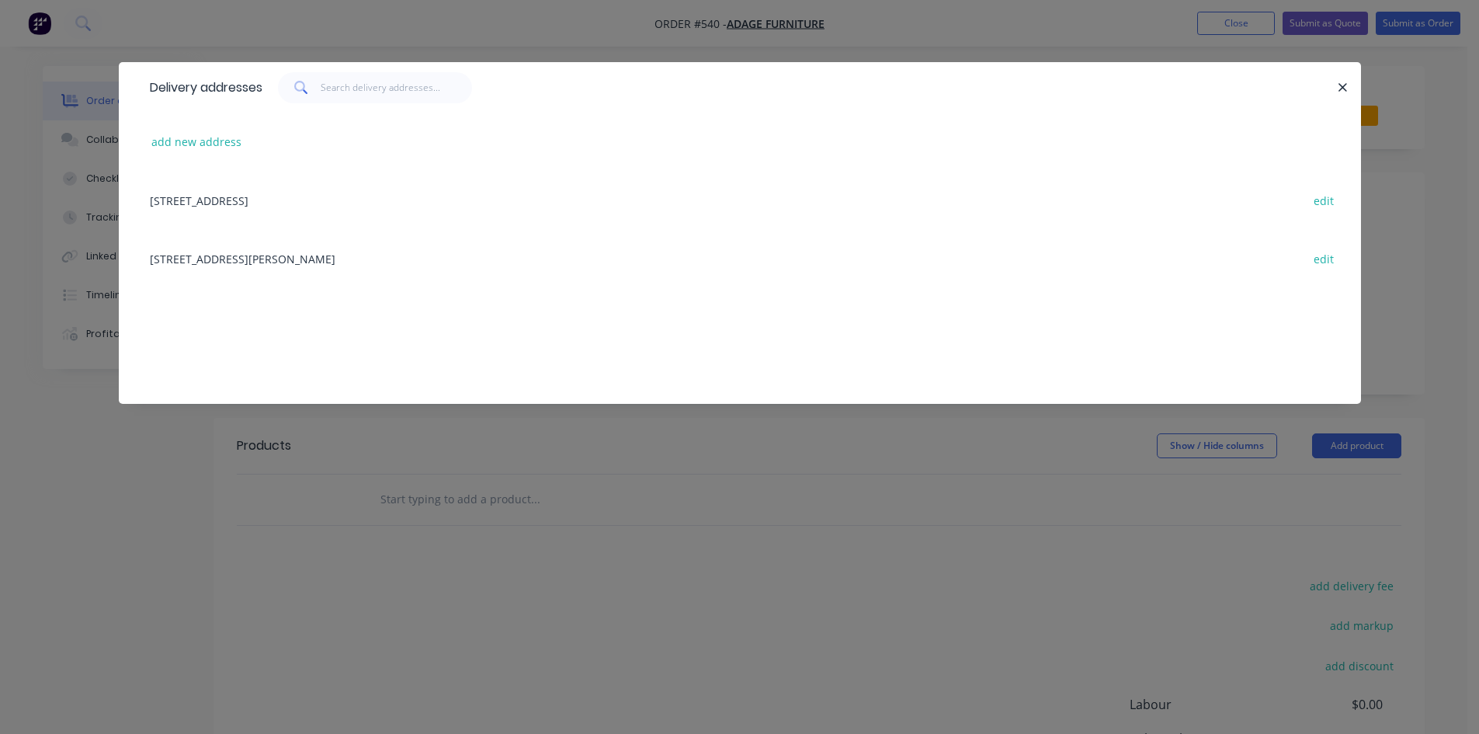
drag, startPoint x: 372, startPoint y: 259, endPoint x: 471, endPoint y: 265, distance: 98.8
click at [373, 259] on div "[STREET_ADDRESS][PERSON_NAME] edit" at bounding box center [740, 258] width 1196 height 58
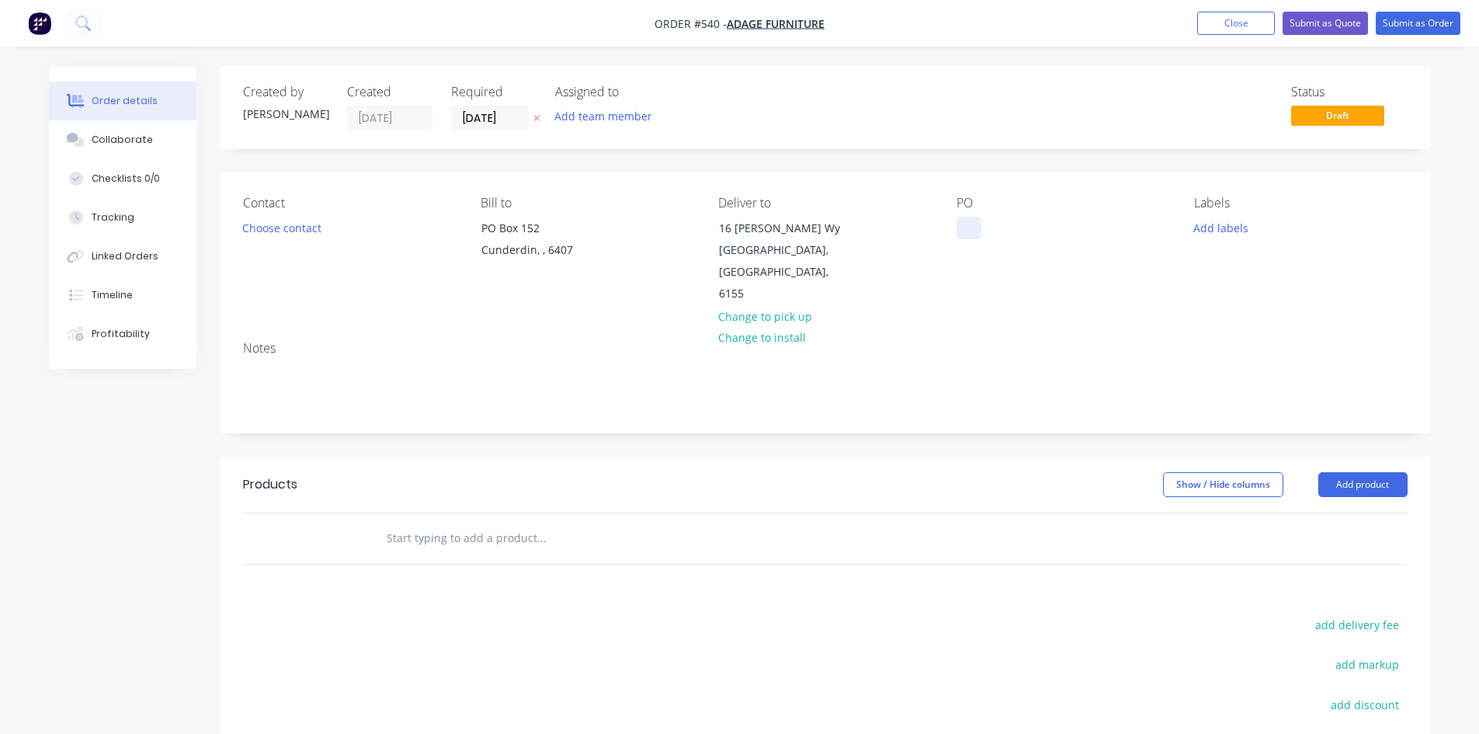
click at [969, 224] on div at bounding box center [969, 228] width 25 height 23
click at [1345, 472] on button "Add product" at bounding box center [1362, 484] width 89 height 25
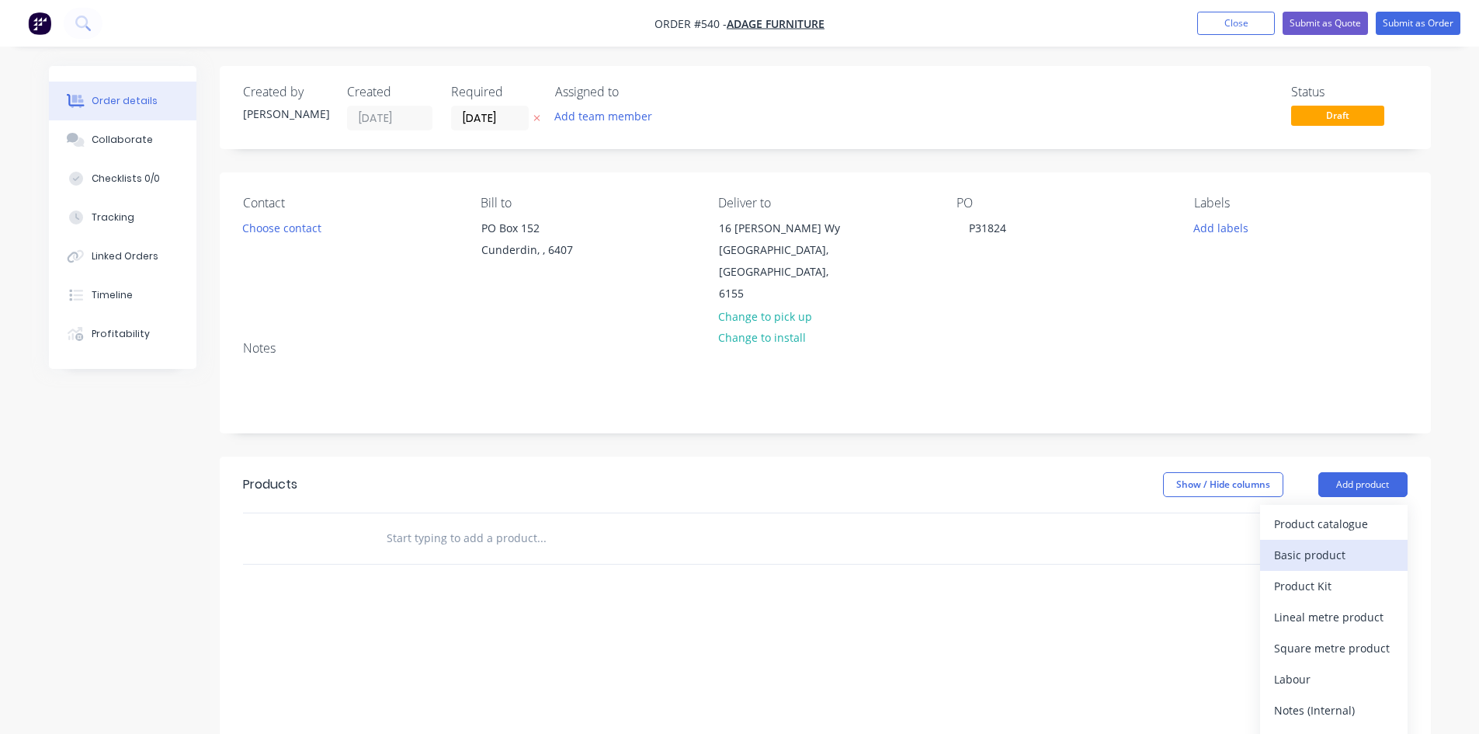
click at [1332, 544] on div "Basic product" at bounding box center [1334, 555] width 120 height 23
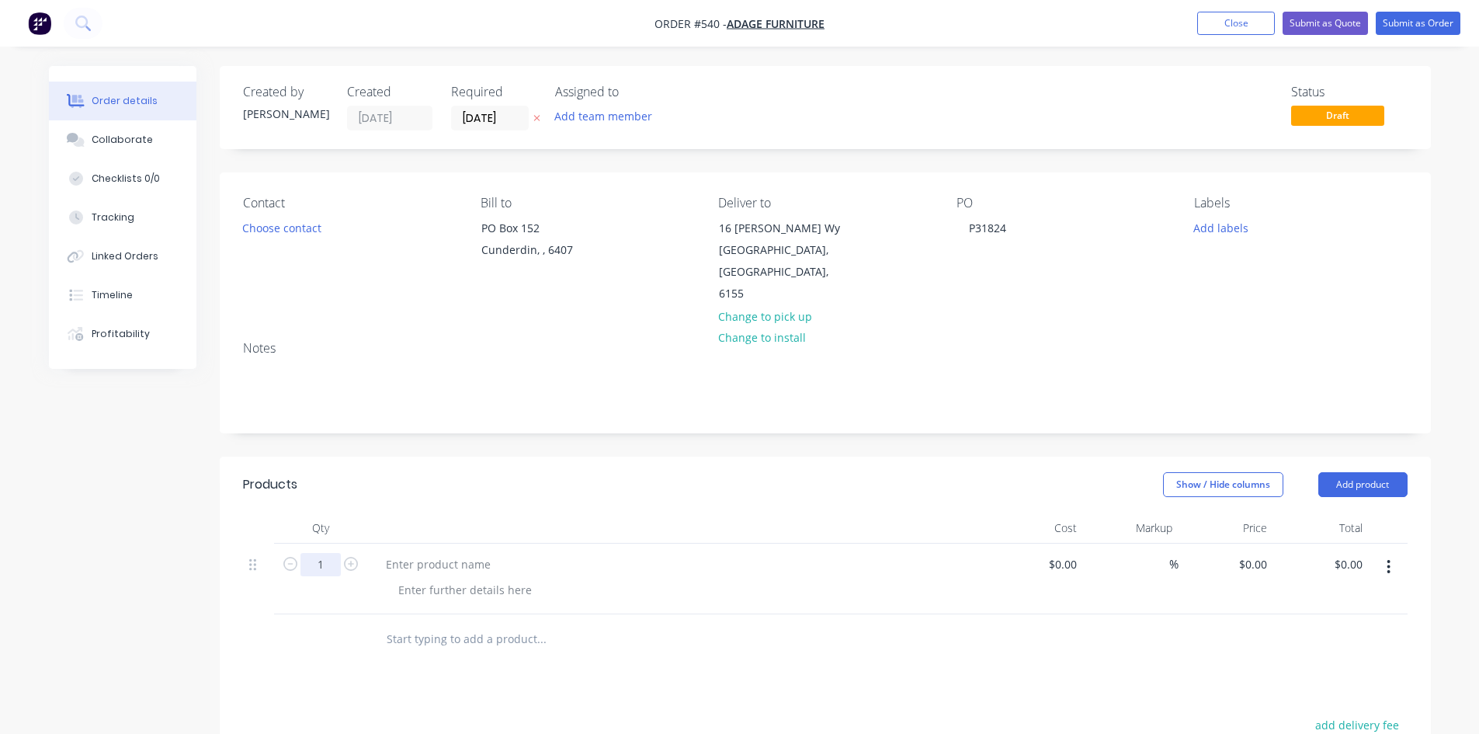
click at [317, 553] on input "1" at bounding box center [320, 564] width 40 height 23
type input "14"
click at [384, 553] on div at bounding box center [438, 564] width 130 height 23
click at [471, 553] on div at bounding box center [438, 564] width 130 height 23
paste div
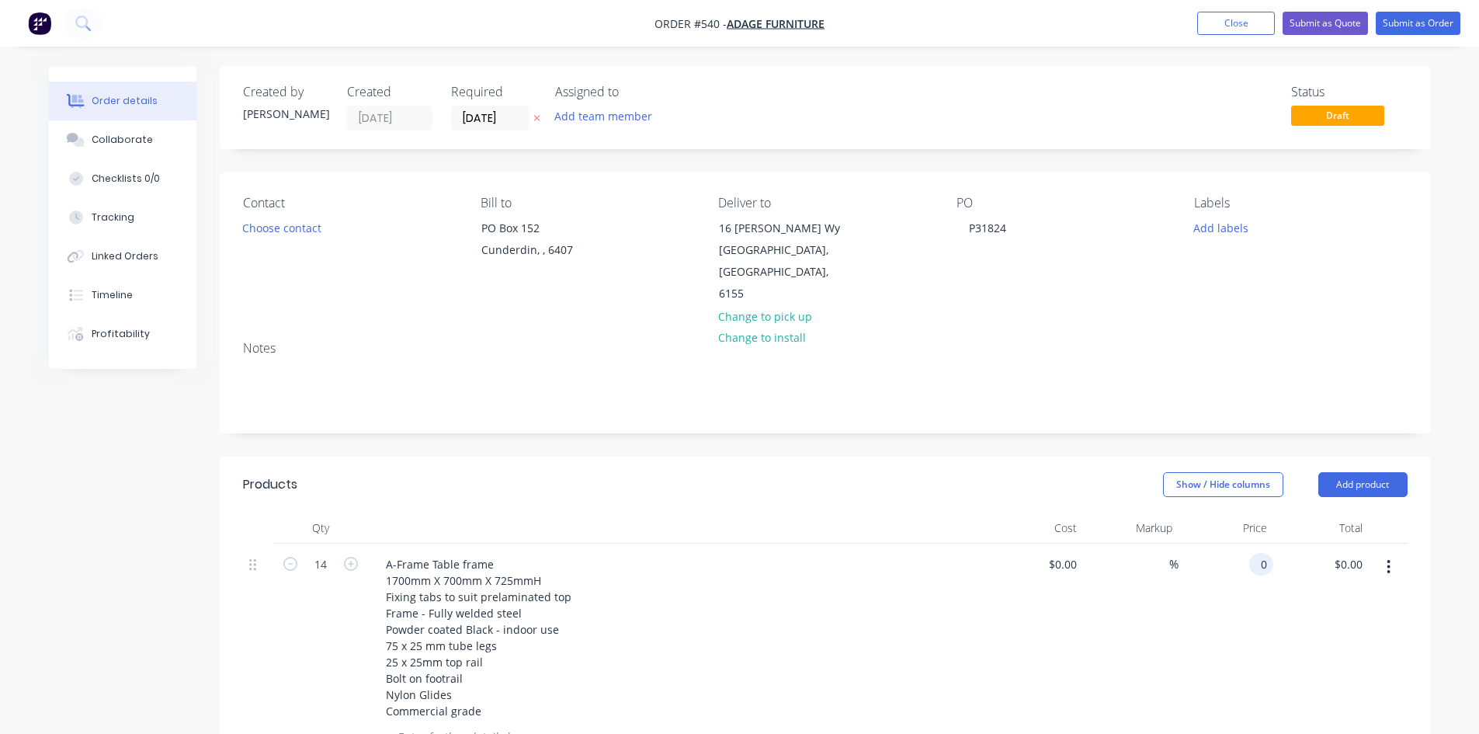
click at [1260, 553] on input "0" at bounding box center [1265, 564] width 18 height 23
type input "$360.00"
type input "$5,040.00"
click at [1426, 28] on button "Submit as Order" at bounding box center [1418, 23] width 85 height 23
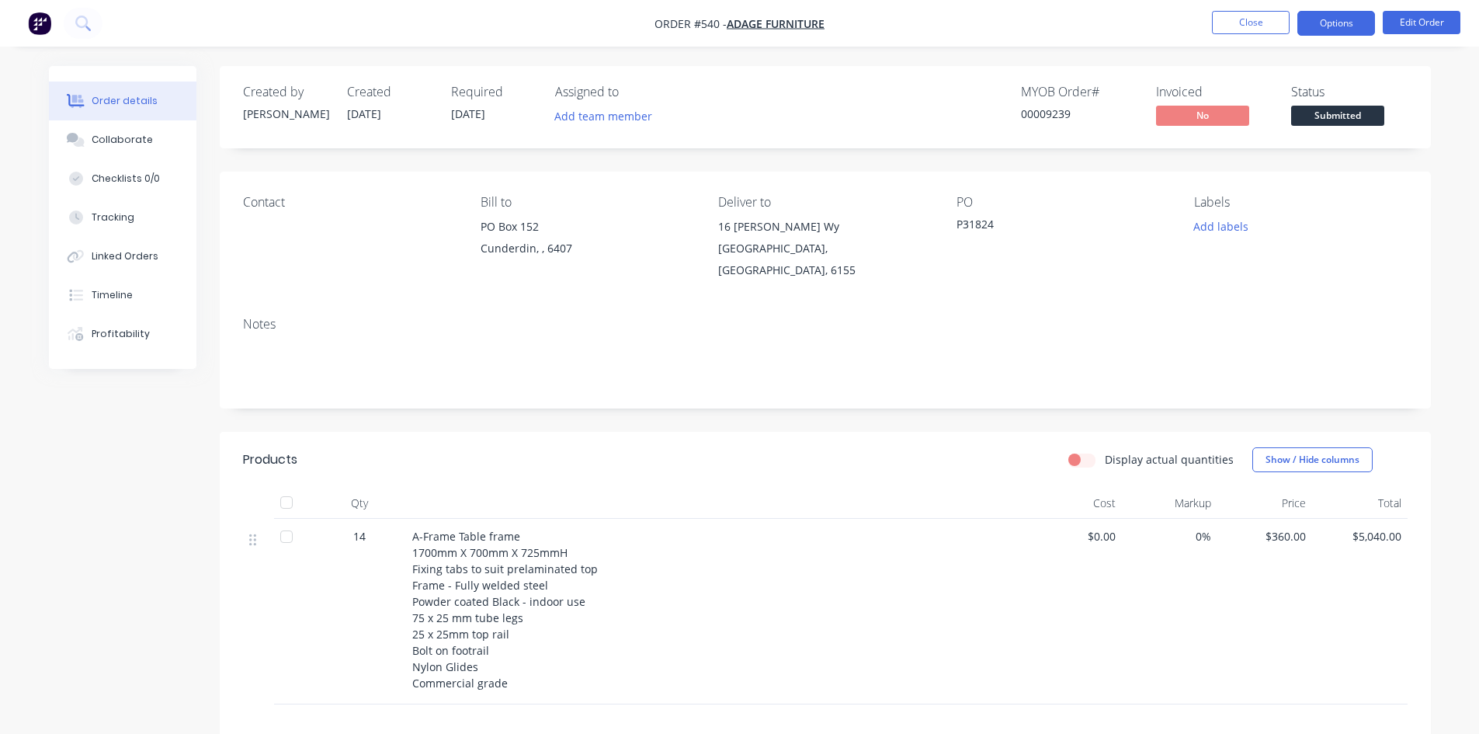
click at [1360, 24] on button "Options" at bounding box center [1336, 23] width 78 height 25
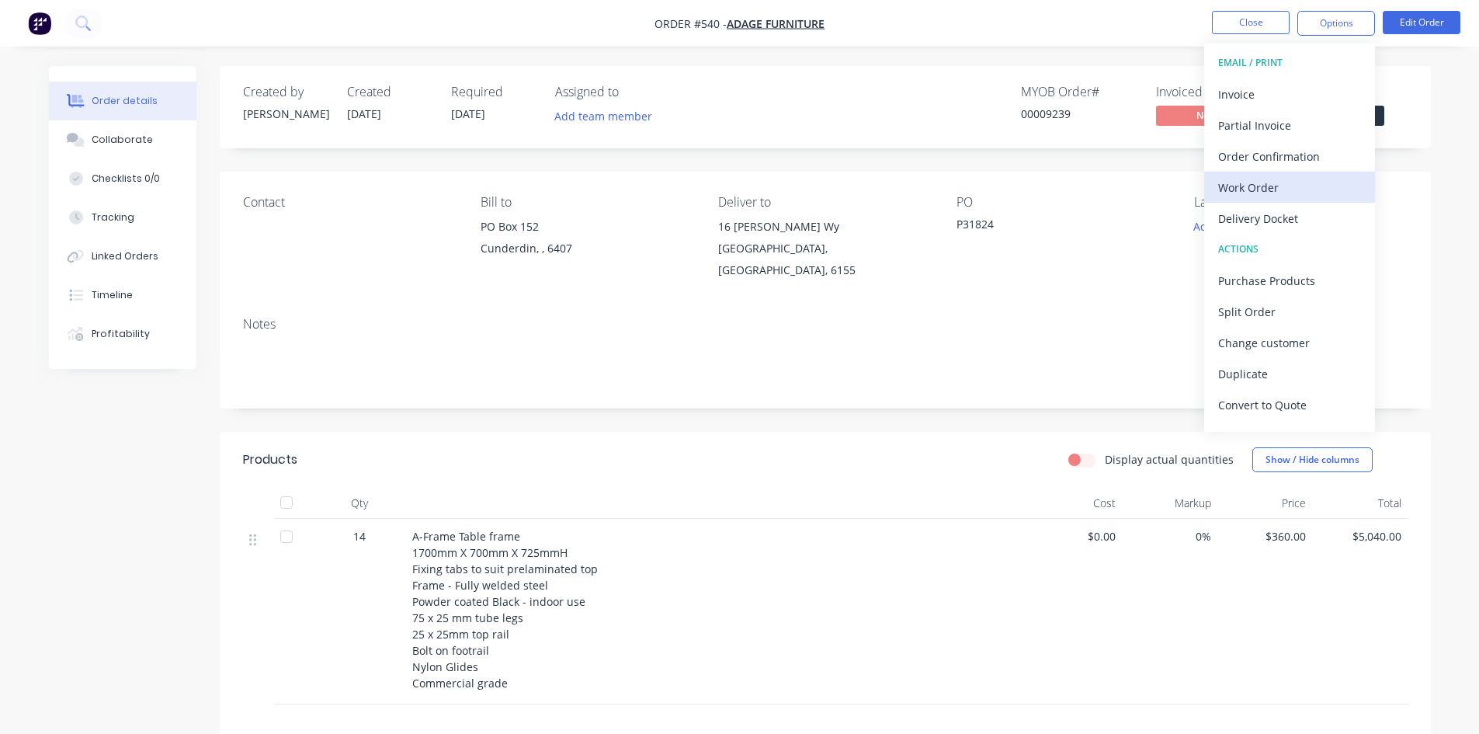
click at [1292, 193] on div "Work Order" at bounding box center [1289, 187] width 143 height 23
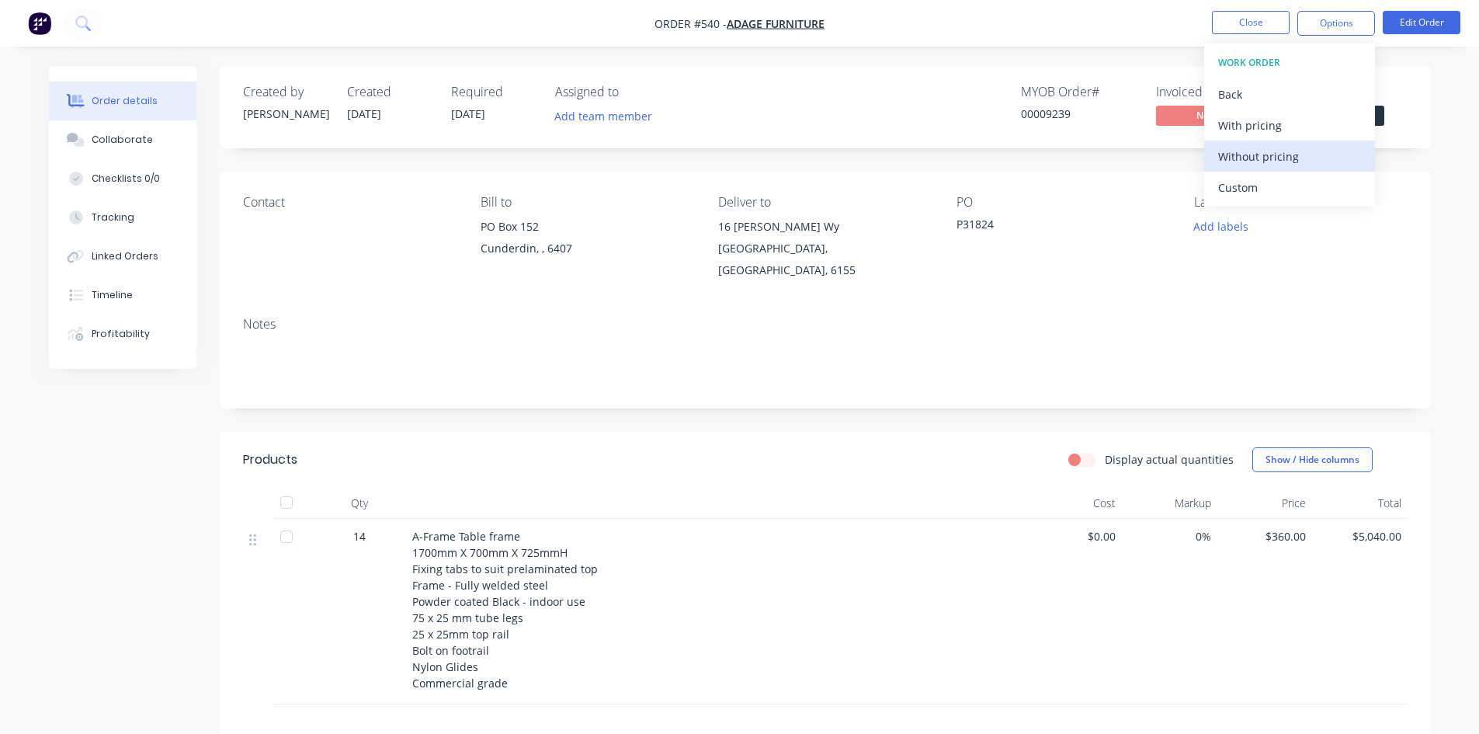
click at [1338, 158] on div "Without pricing" at bounding box center [1289, 156] width 143 height 23
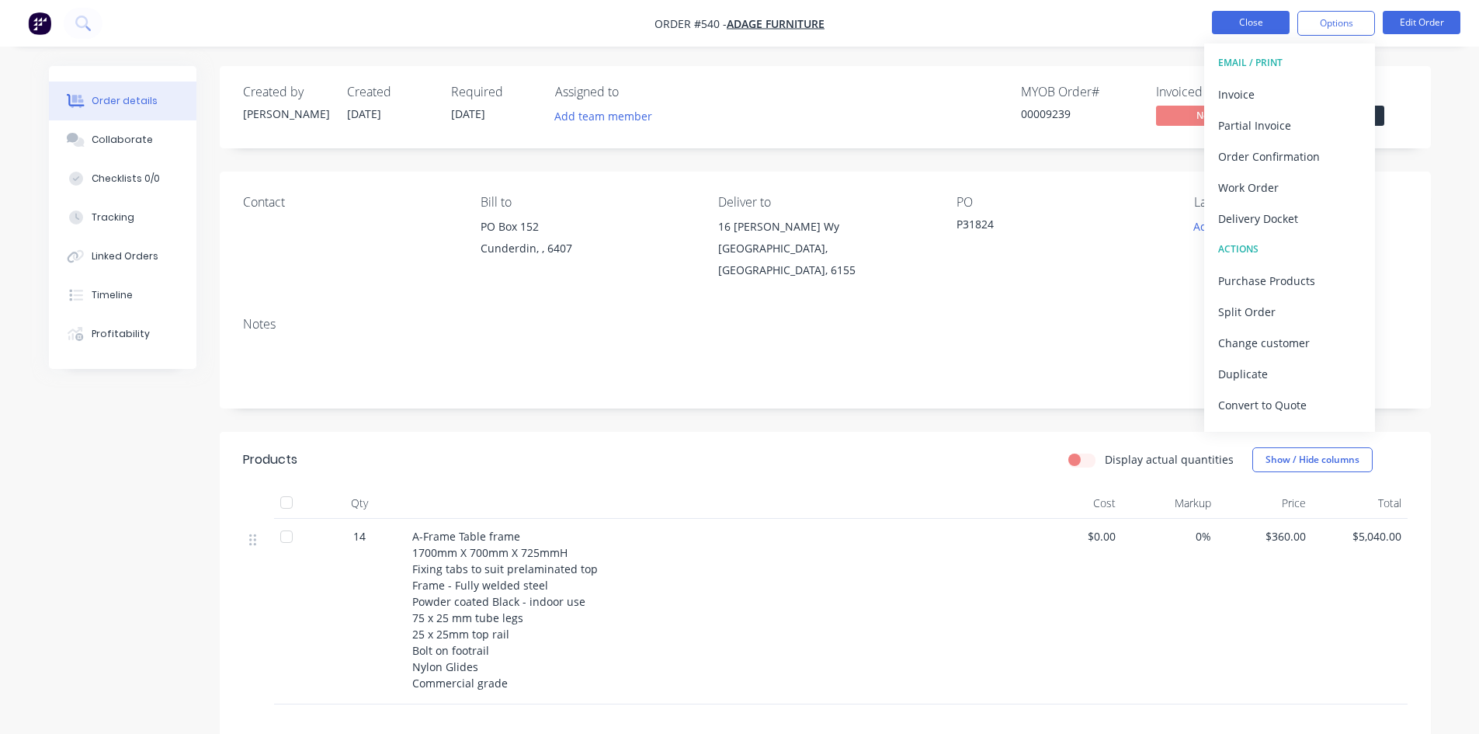
click at [1261, 23] on button "Close" at bounding box center [1251, 22] width 78 height 23
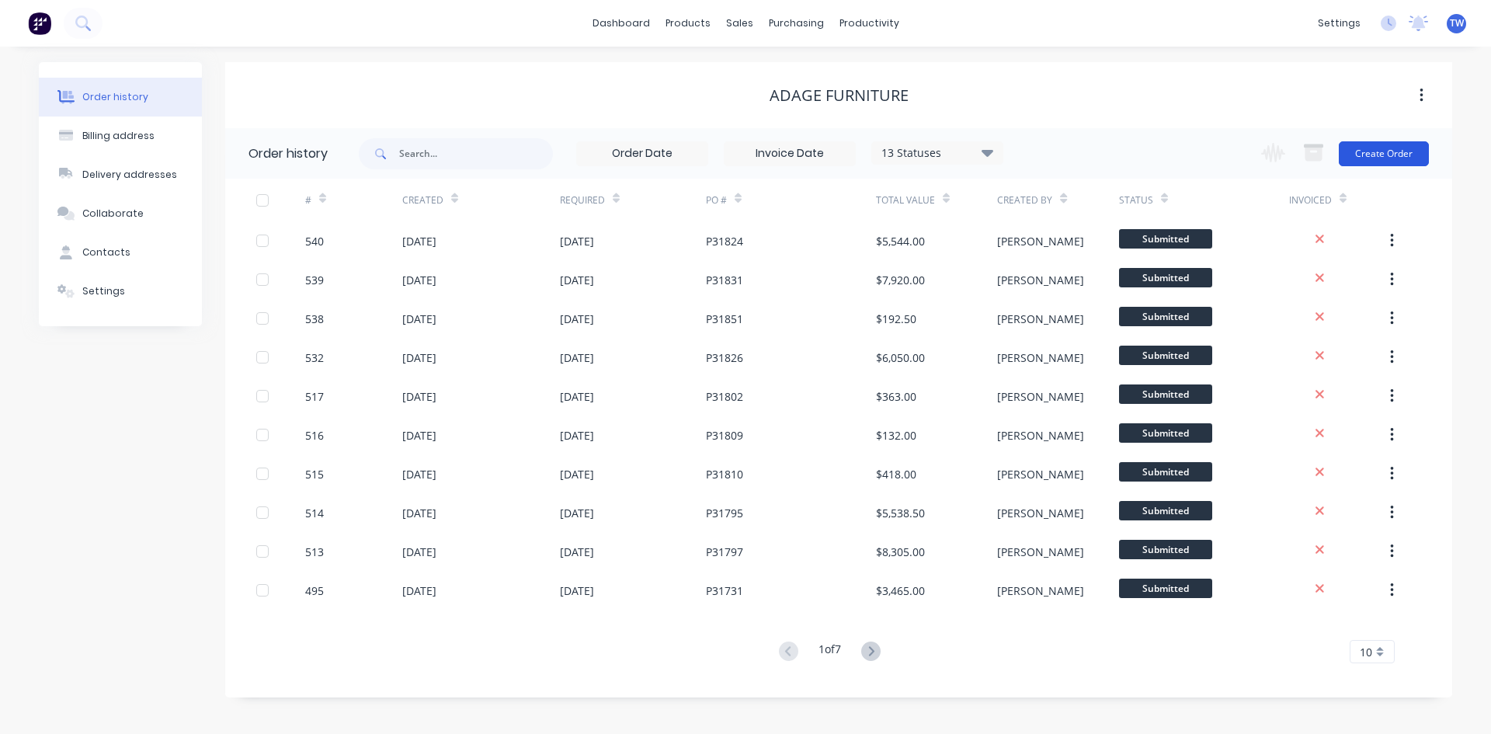
click at [1359, 157] on button "Create Order" at bounding box center [1384, 153] width 90 height 25
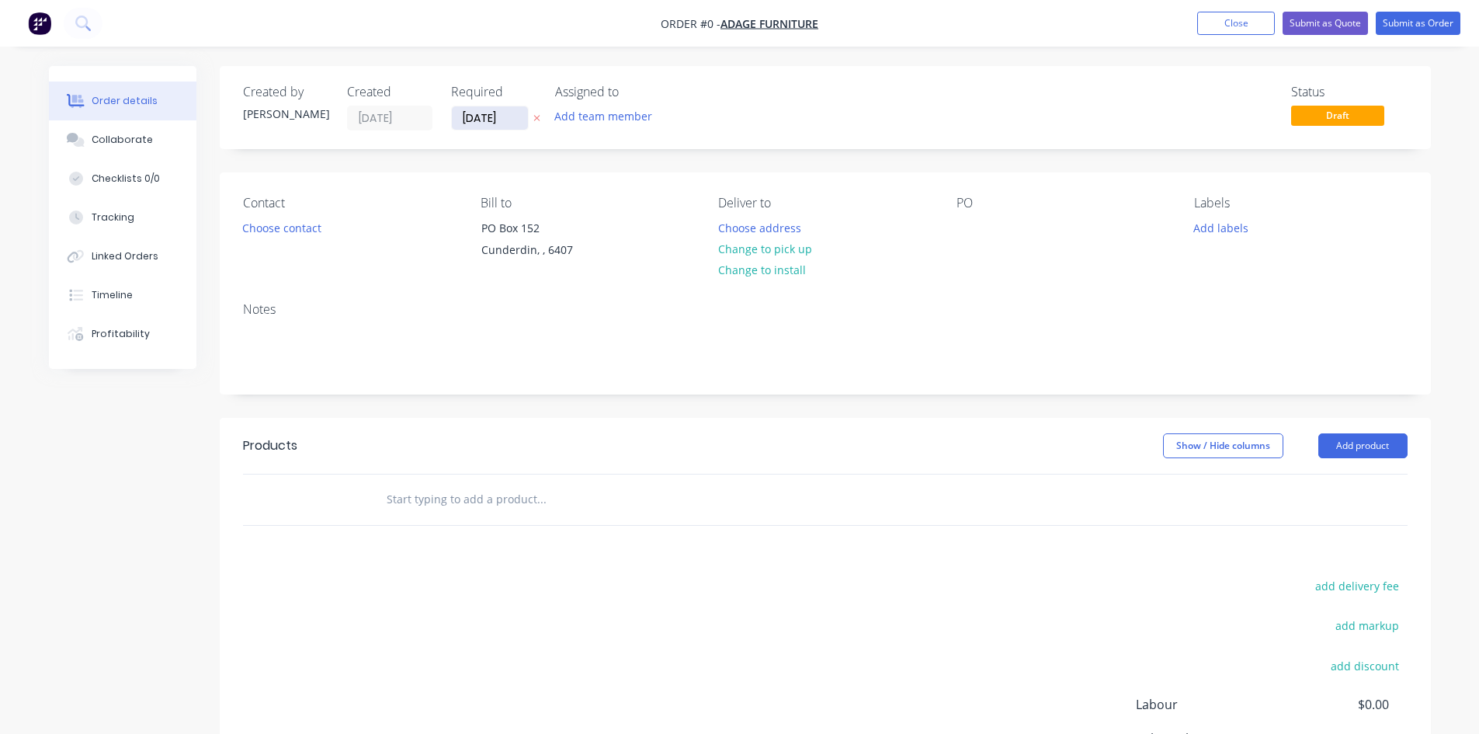
click at [473, 119] on input "[DATE]" at bounding box center [490, 117] width 76 height 23
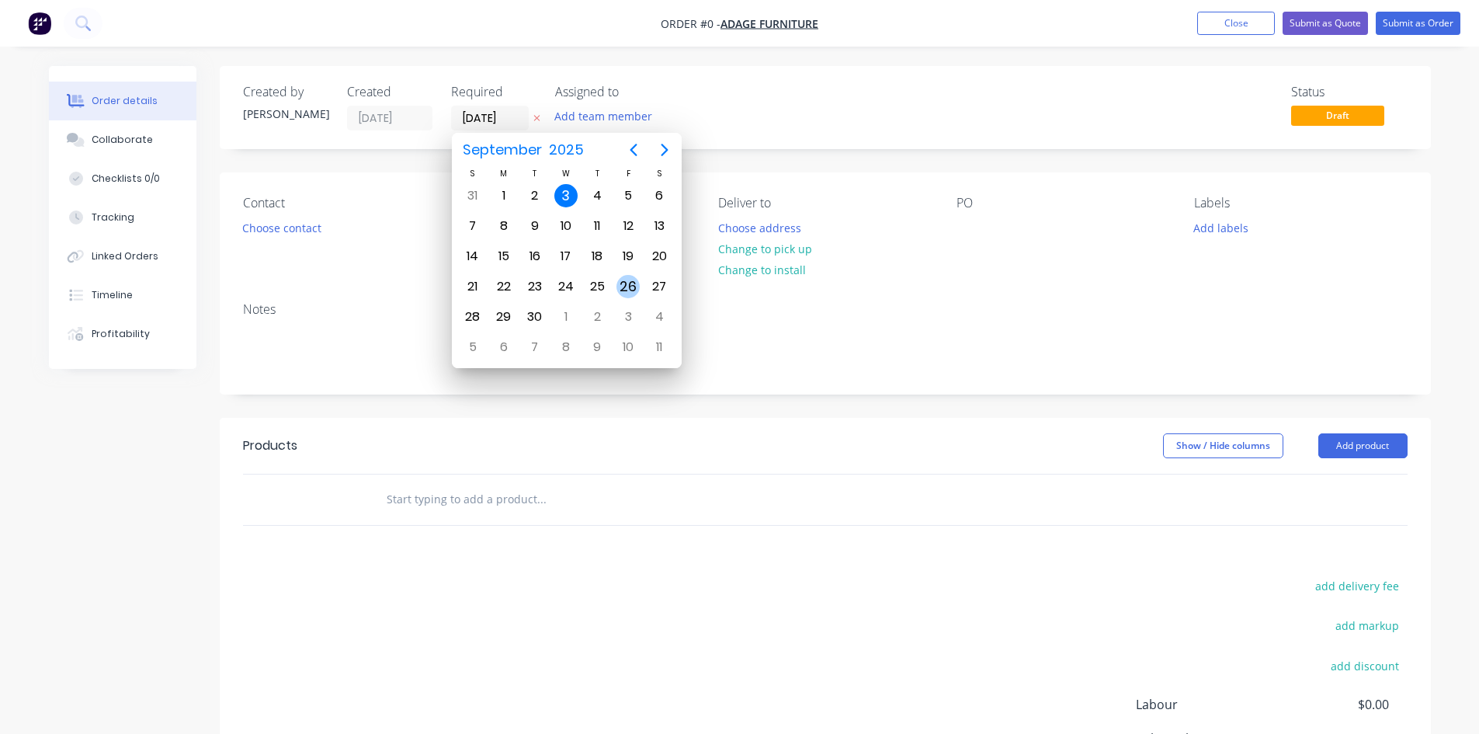
click at [621, 281] on div "26" at bounding box center [627, 286] width 23 height 23
type input "[DATE]"
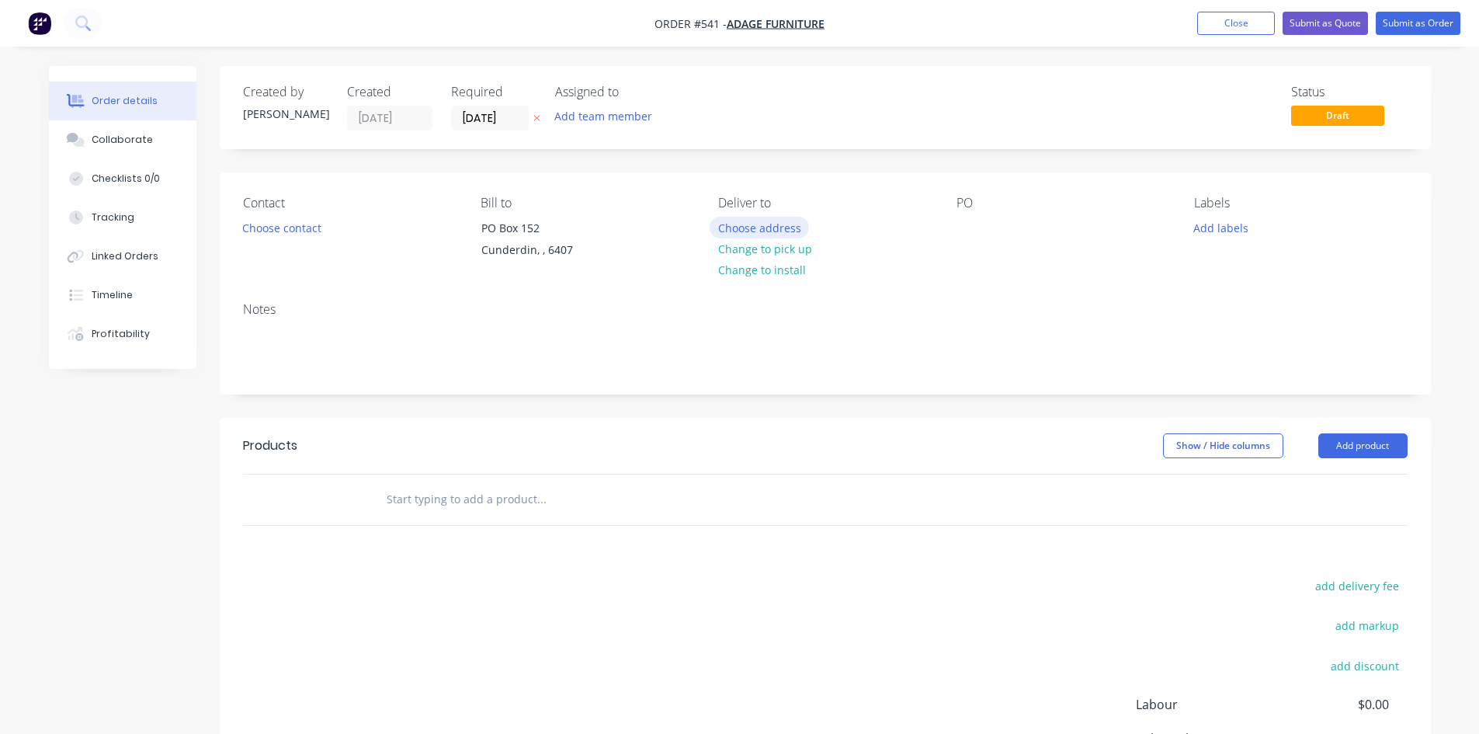
click at [771, 226] on button "Choose address" at bounding box center [759, 227] width 99 height 21
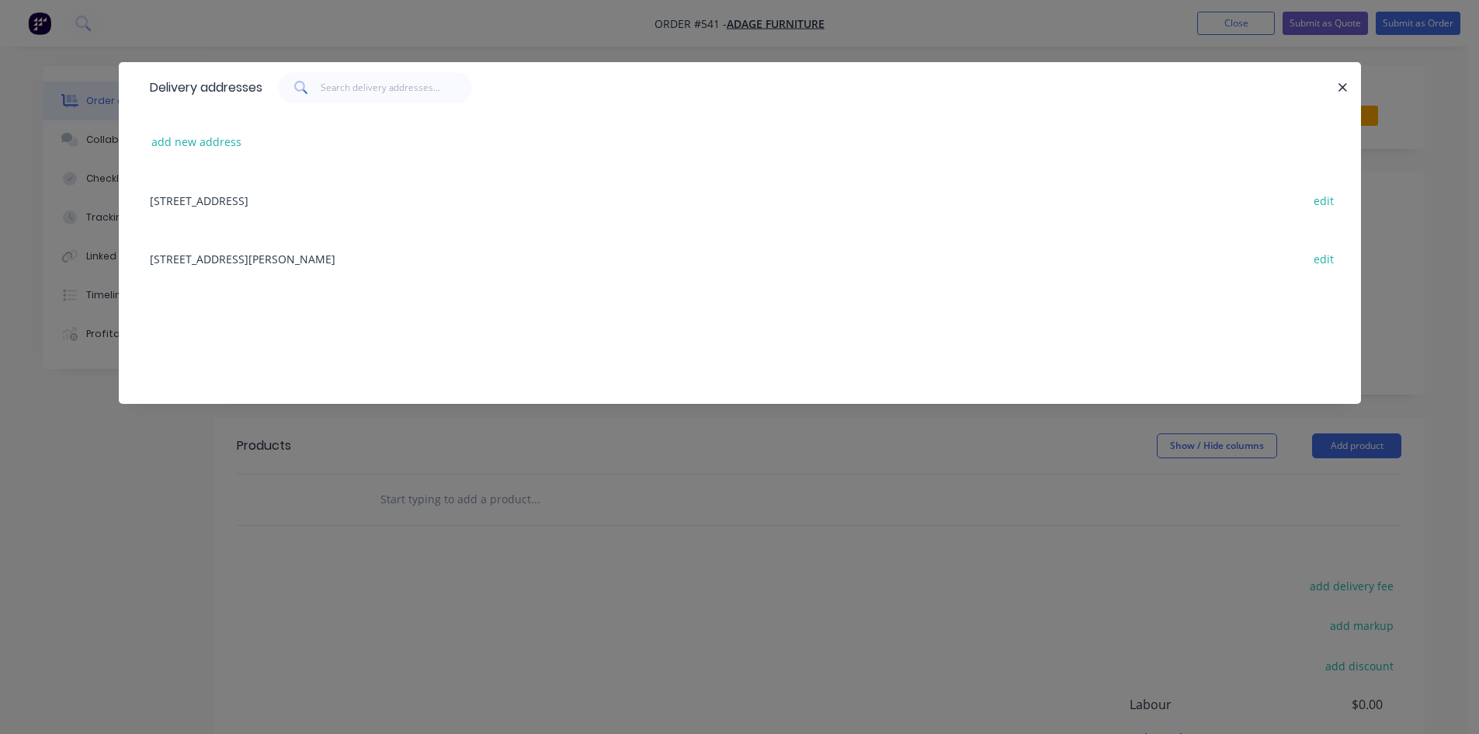
click at [363, 259] on div "[STREET_ADDRESS][PERSON_NAME] edit" at bounding box center [740, 258] width 1196 height 58
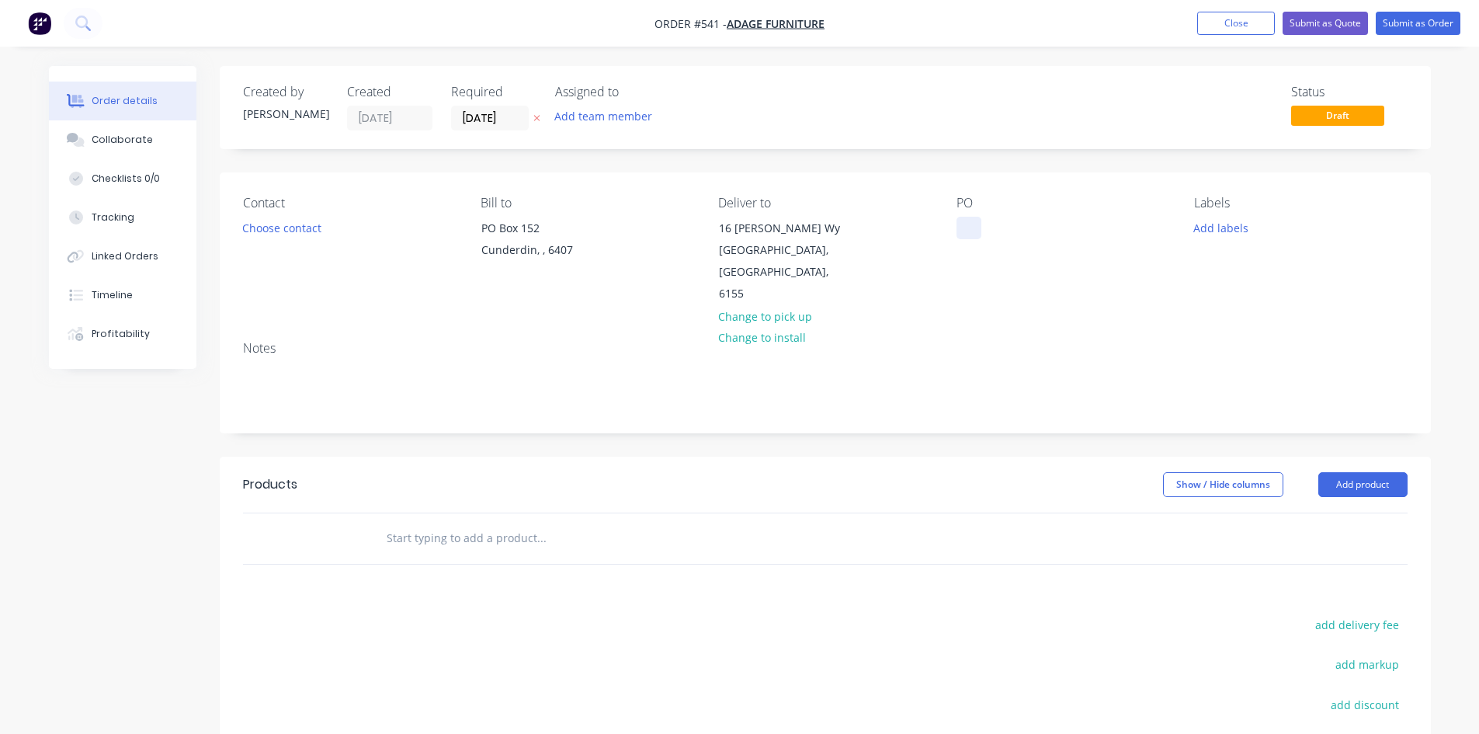
click at [963, 228] on div at bounding box center [969, 228] width 25 height 23
click at [1349, 472] on button "Add product" at bounding box center [1362, 484] width 89 height 25
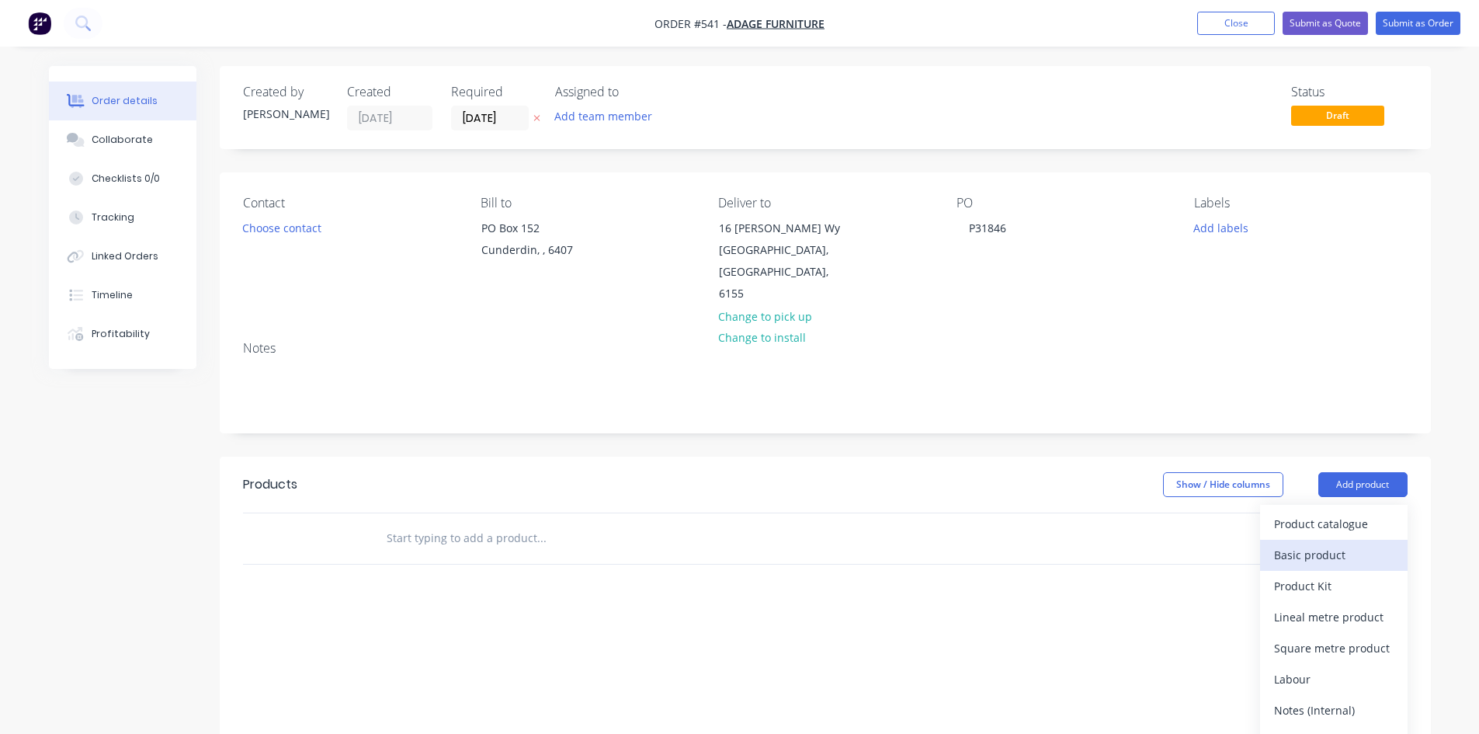
click at [1322, 544] on div "Basic product" at bounding box center [1334, 555] width 120 height 23
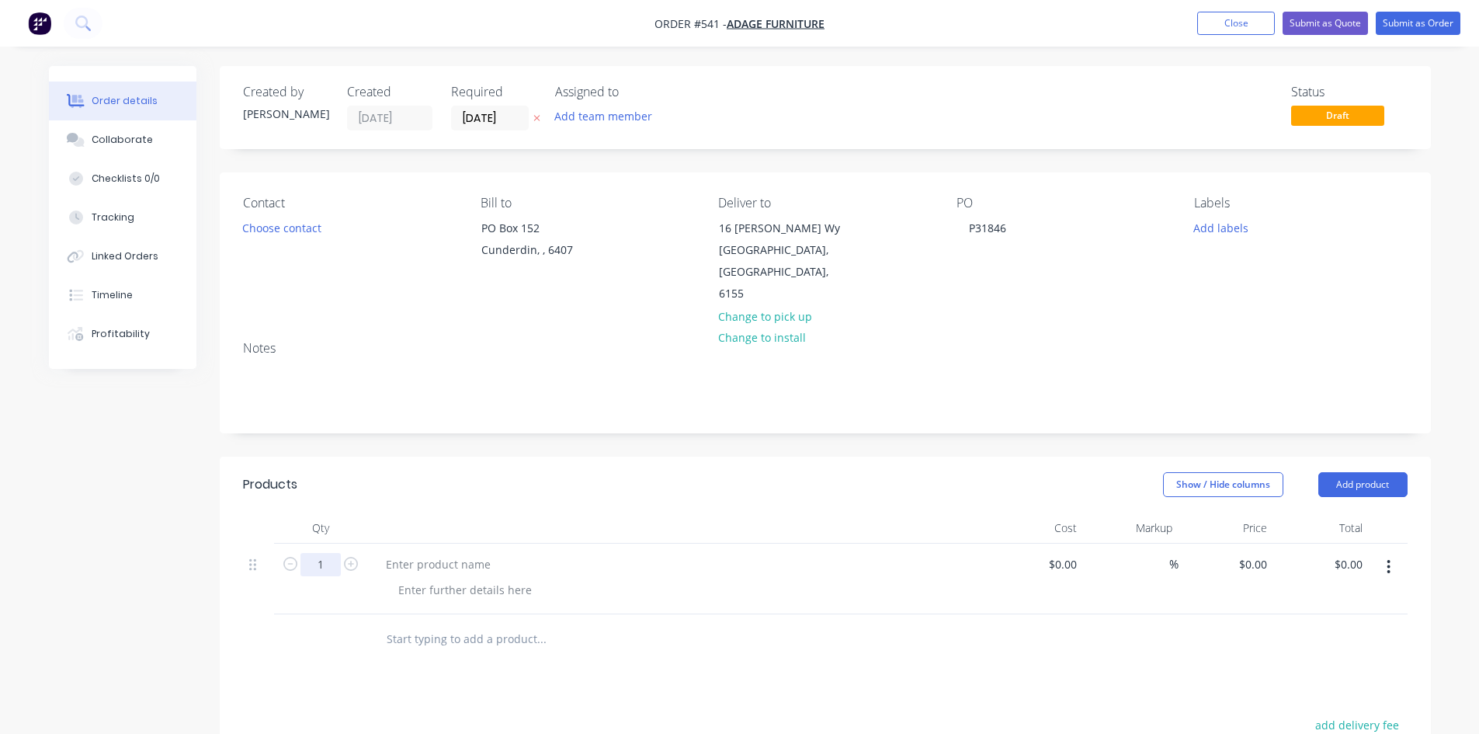
click at [304, 553] on input "1" at bounding box center [320, 564] width 40 height 23
type input "15"
click at [577, 544] on div at bounding box center [677, 579] width 621 height 71
click at [590, 553] on div at bounding box center [677, 564] width 609 height 23
click at [557, 553] on div at bounding box center [677, 564] width 609 height 23
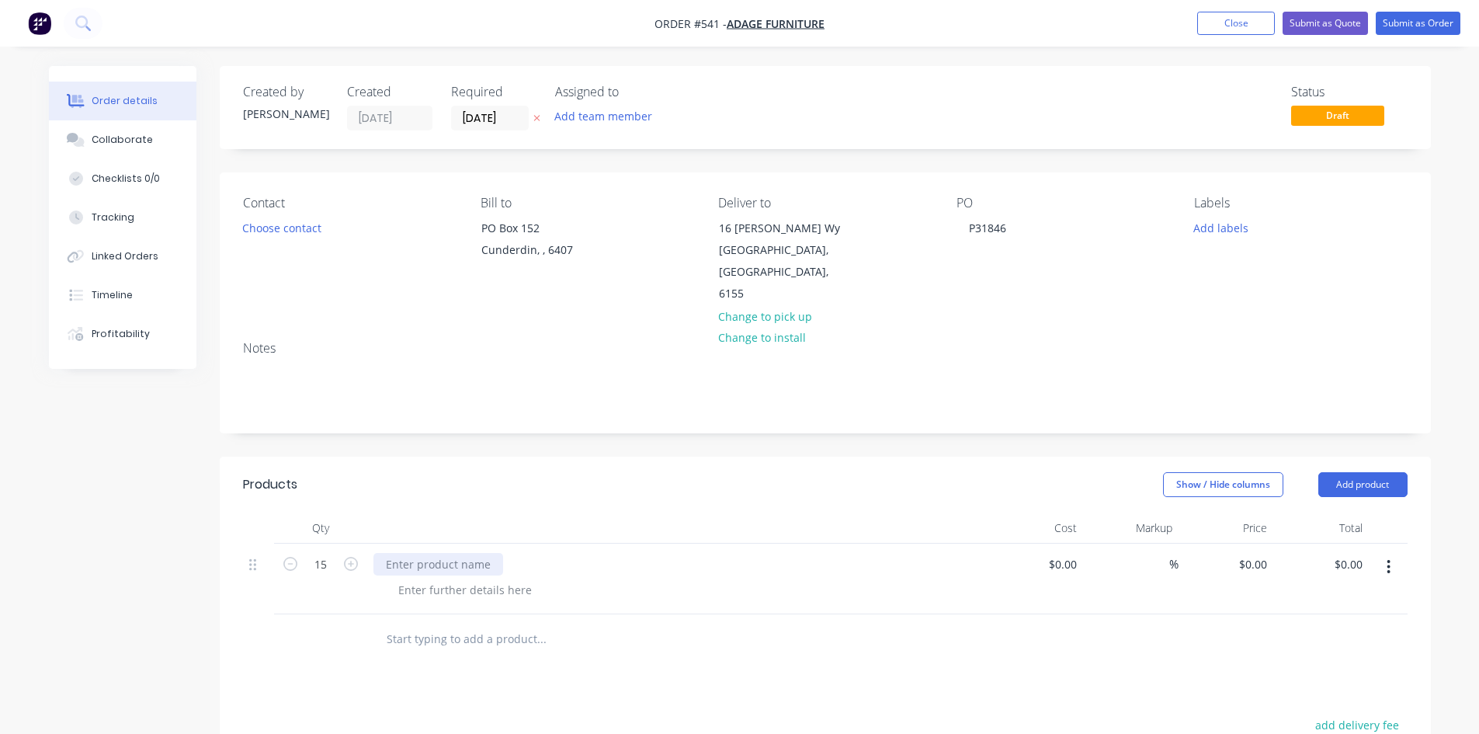
click at [487, 553] on div at bounding box center [438, 564] width 130 height 23
click at [441, 553] on div at bounding box center [438, 564] width 130 height 23
paste div
click at [1258, 553] on input "0" at bounding box center [1265, 564] width 18 height 23
type input "$595.00"
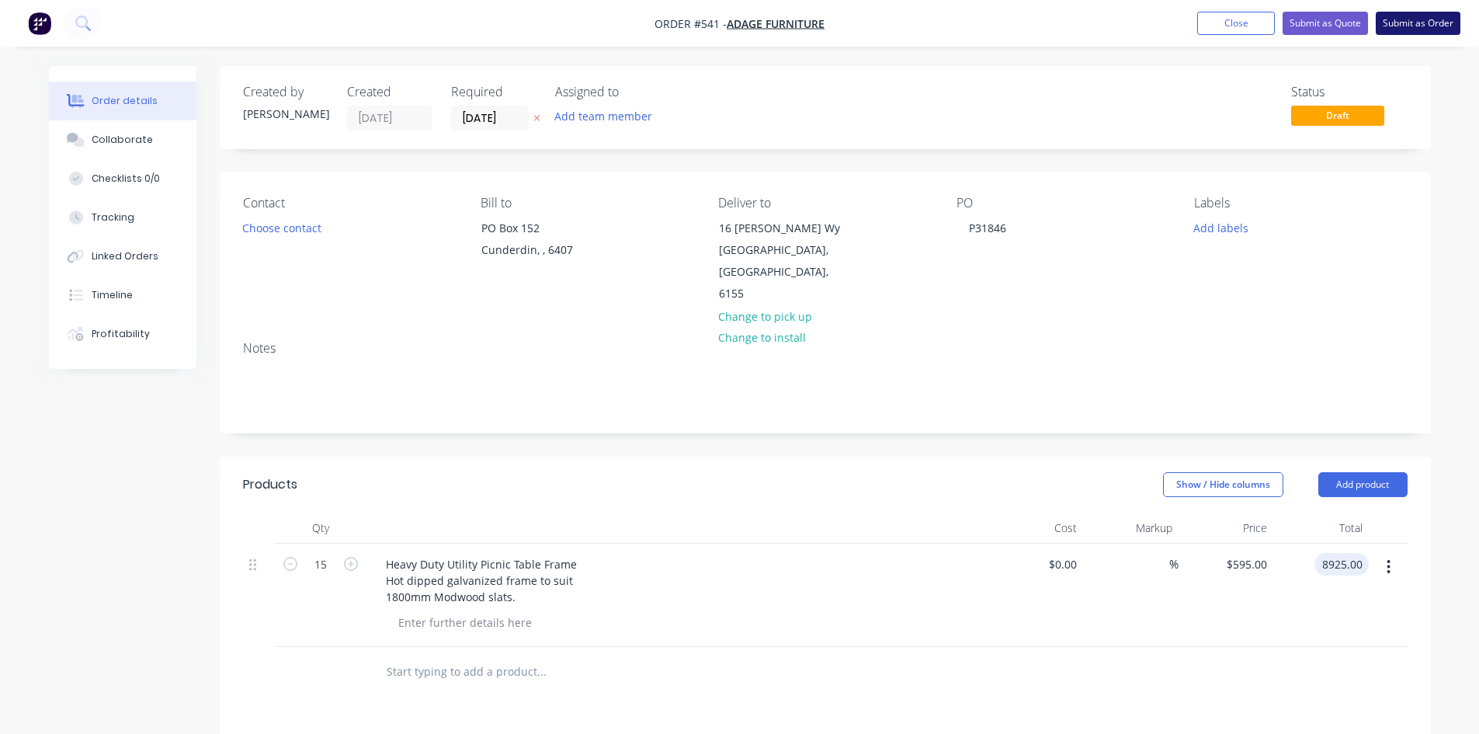
type input "$8,925.00"
click at [1385, 22] on button "Submit as Order" at bounding box center [1418, 23] width 85 height 23
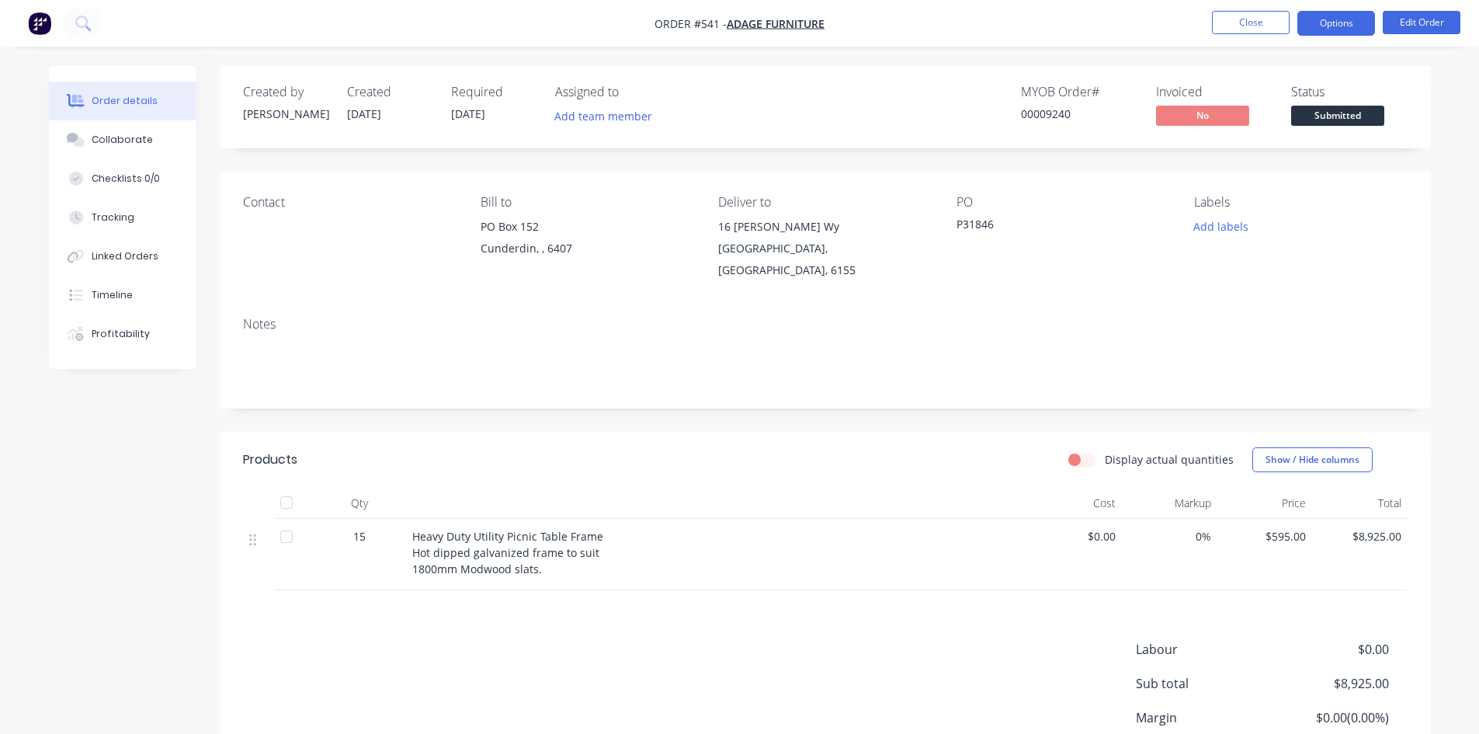
click at [1346, 24] on button "Options" at bounding box center [1336, 23] width 78 height 25
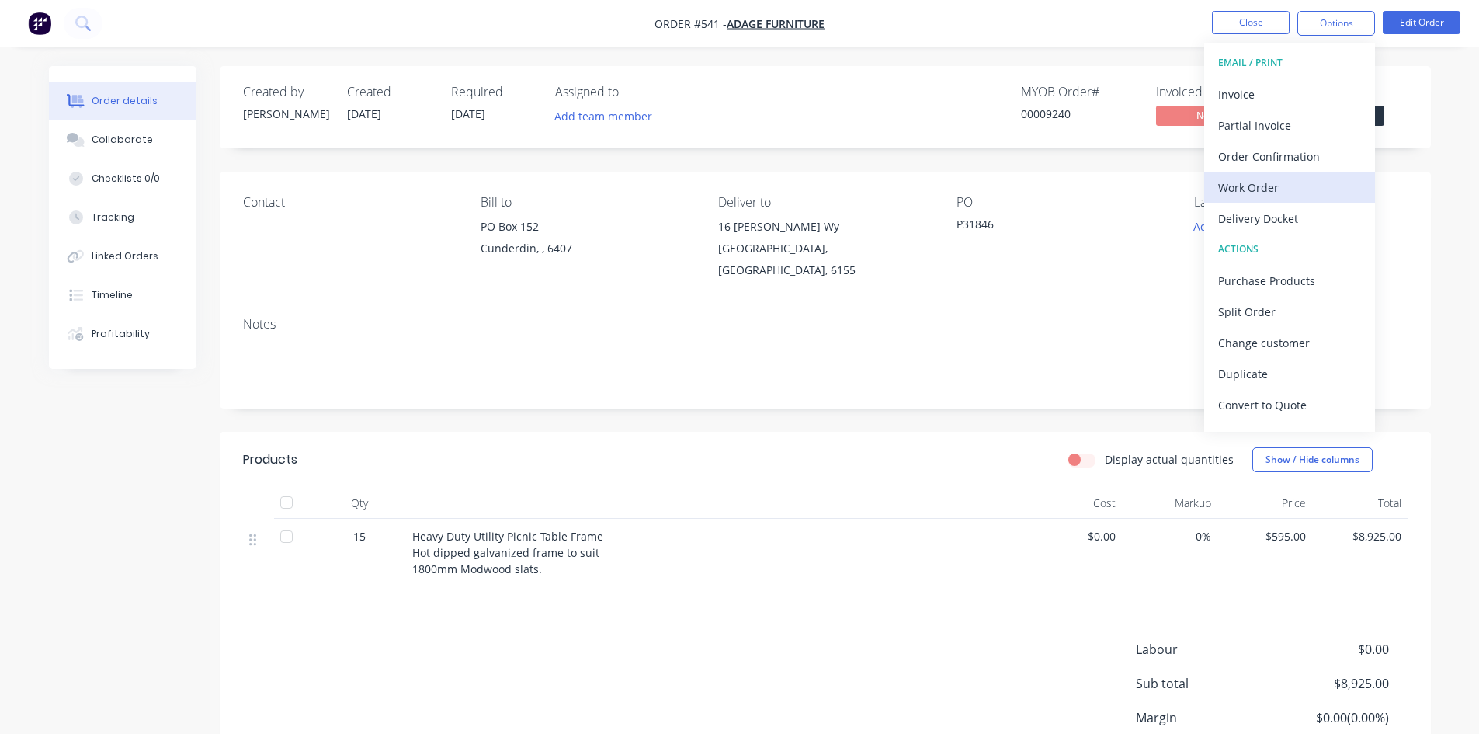
click at [1280, 181] on div "Work Order" at bounding box center [1289, 187] width 143 height 23
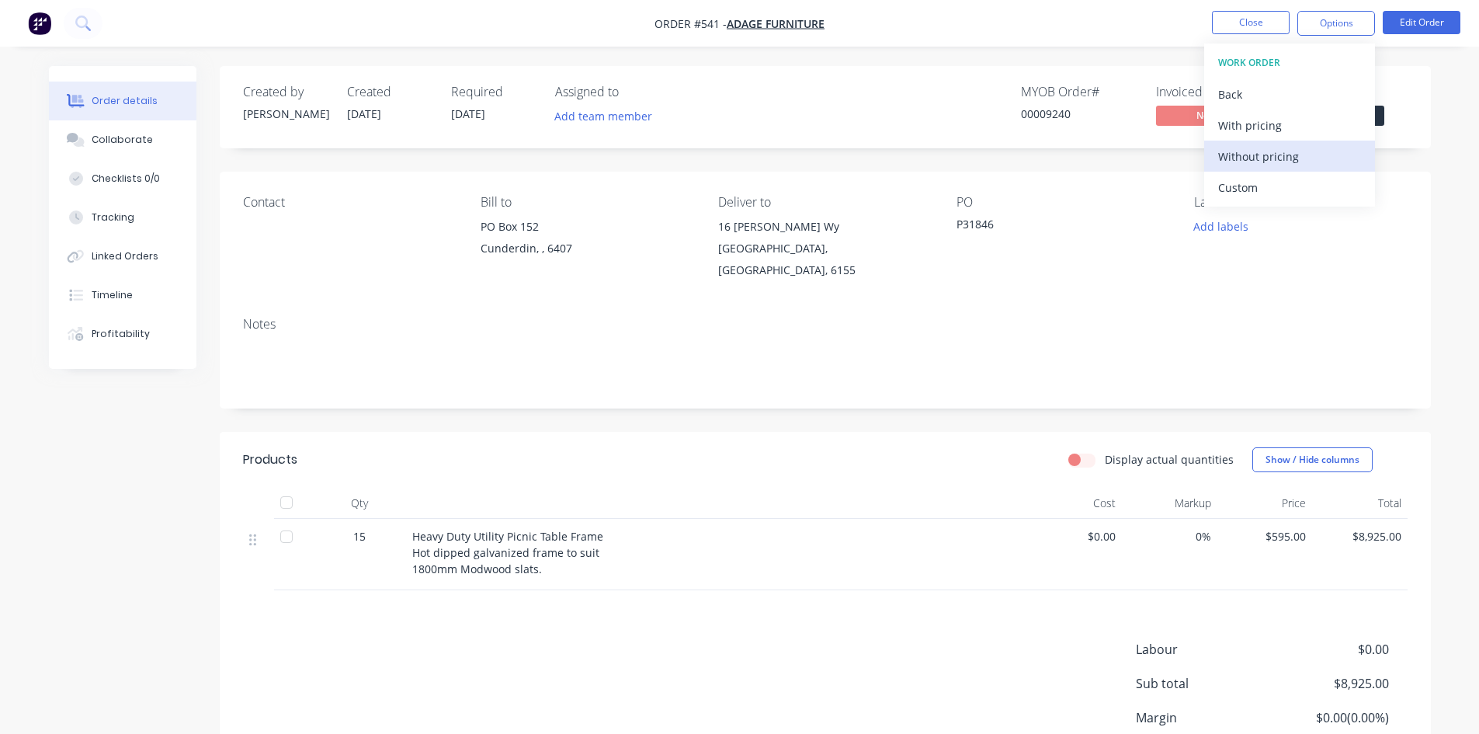
click at [1307, 162] on div "Without pricing" at bounding box center [1289, 156] width 143 height 23
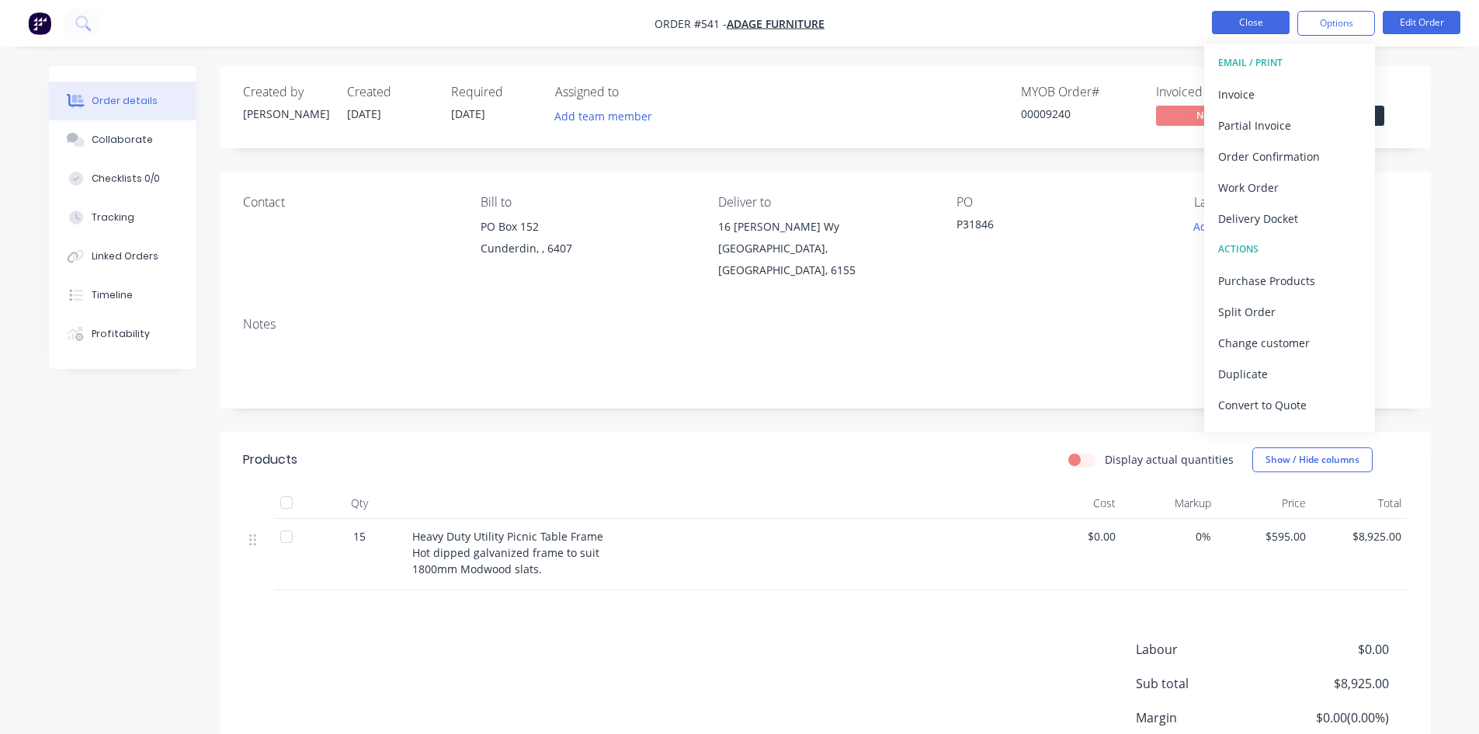
click at [1254, 17] on button "Close" at bounding box center [1251, 22] width 78 height 23
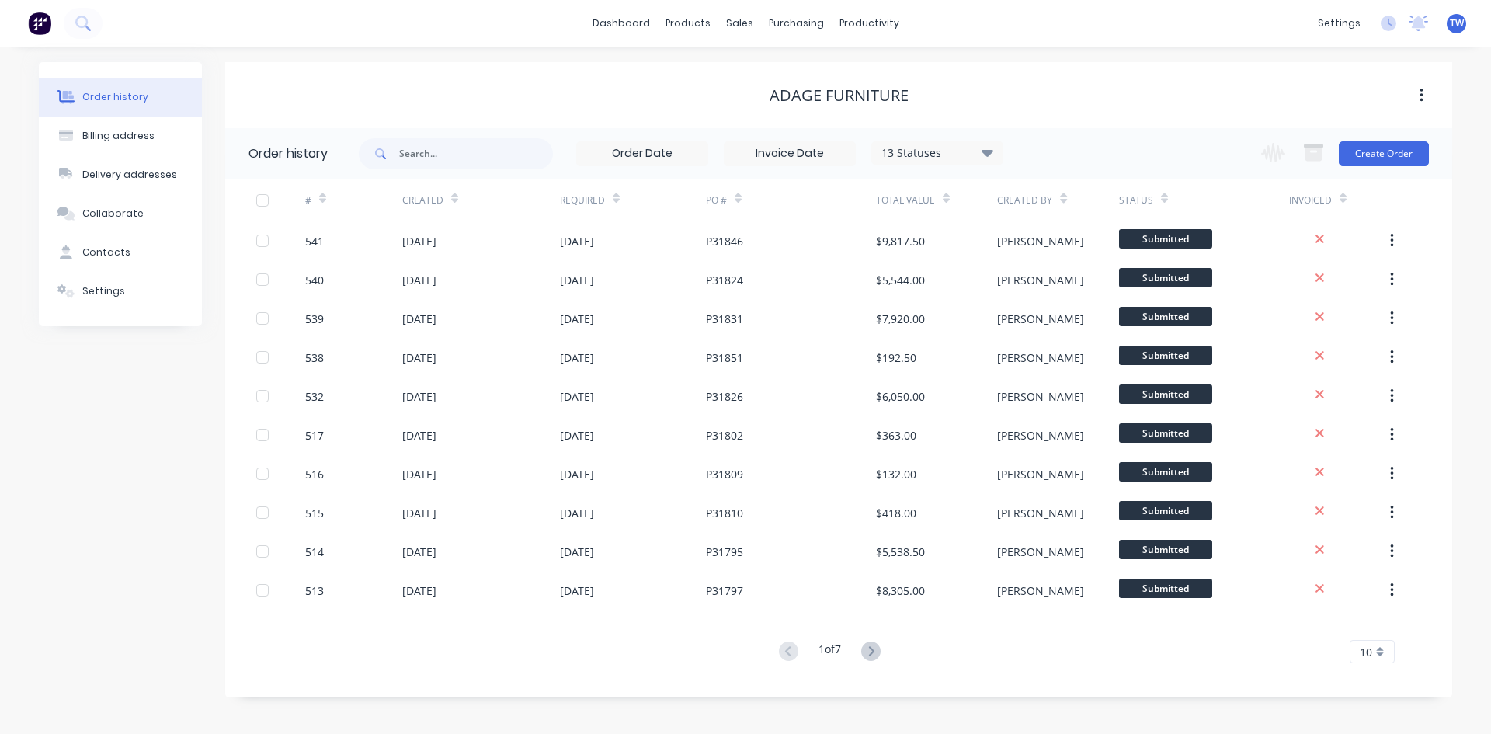
click at [1447, 24] on div "TW Frameswest [PERSON_NAME] Administrator Profile Sign out" at bounding box center [1456, 23] width 19 height 19
click at [1456, 23] on span "TW" at bounding box center [1457, 23] width 14 height 14
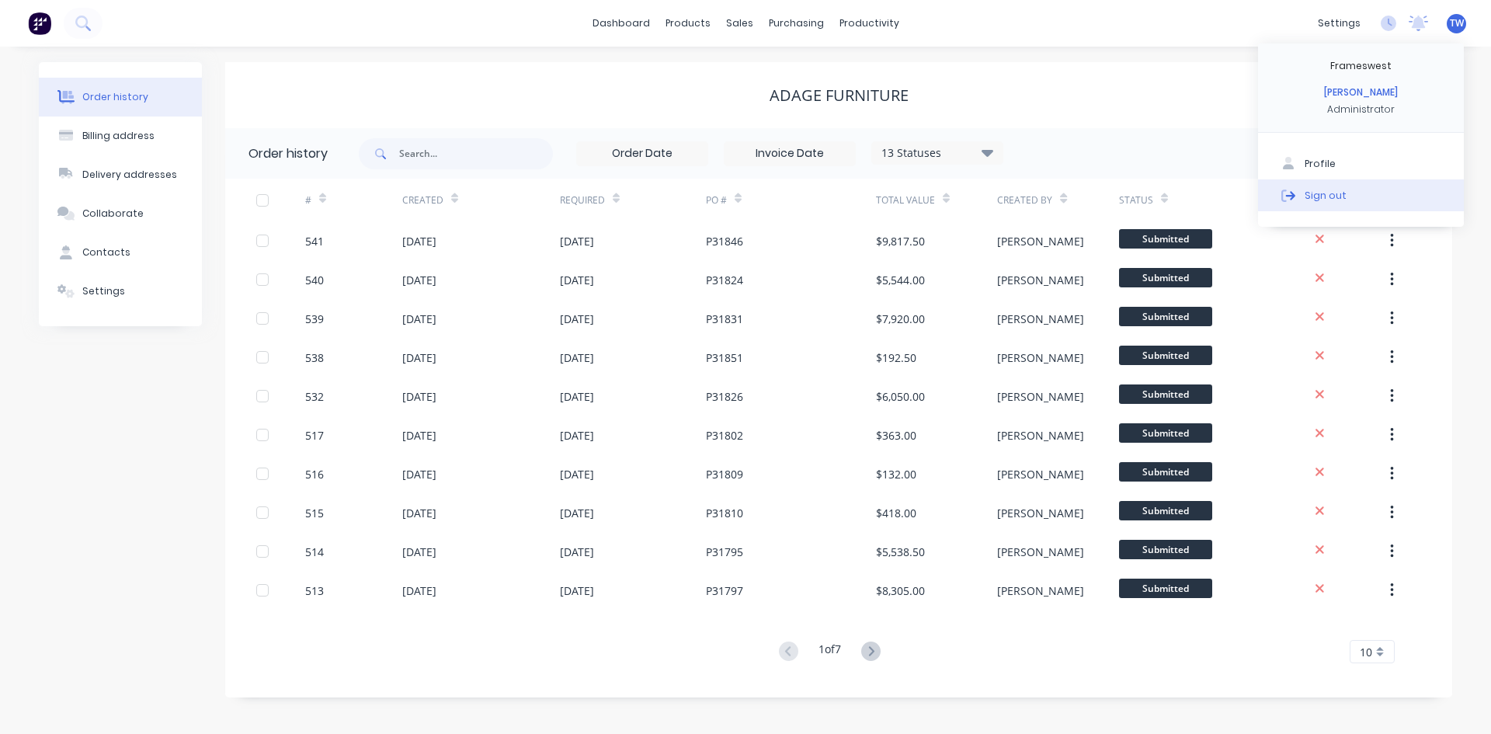
click at [1367, 194] on button "Sign out" at bounding box center [1361, 194] width 206 height 31
